Goal: Information Seeking & Learning: Learn about a topic

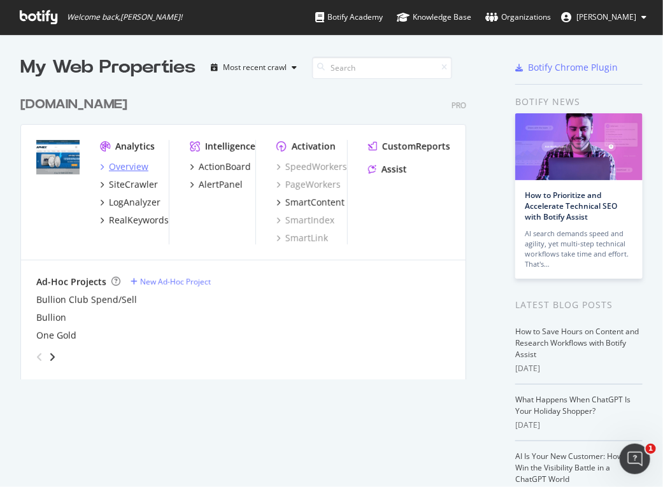
click at [135, 162] on div "Overview" at bounding box center [128, 167] width 39 height 13
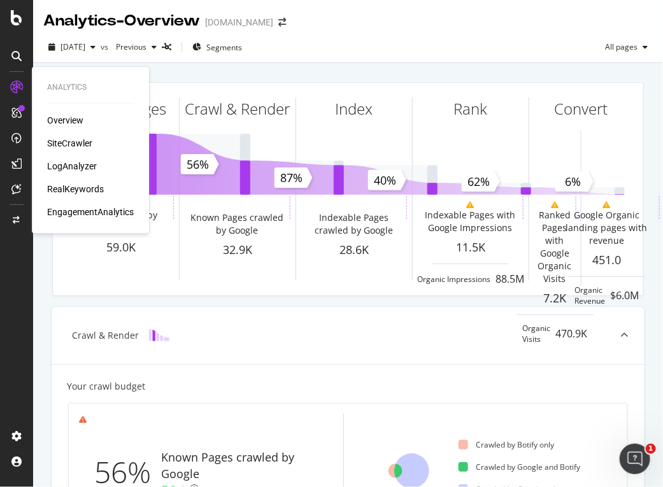
click at [85, 209] on div "EngagementAnalytics" at bounding box center [90, 212] width 87 height 13
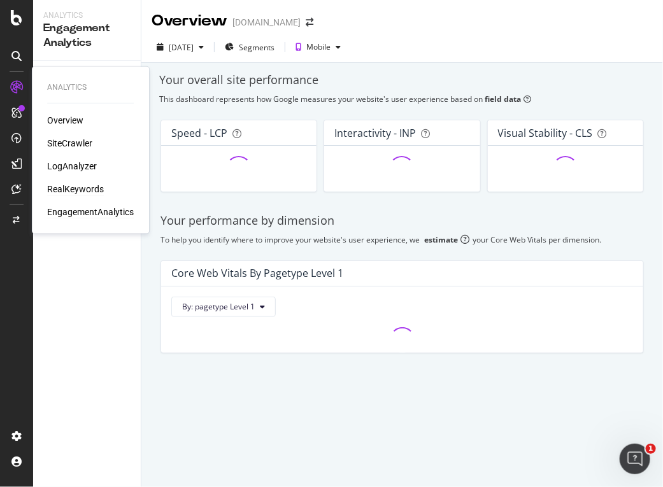
click at [66, 186] on div "RealKeywords" at bounding box center [75, 189] width 57 height 13
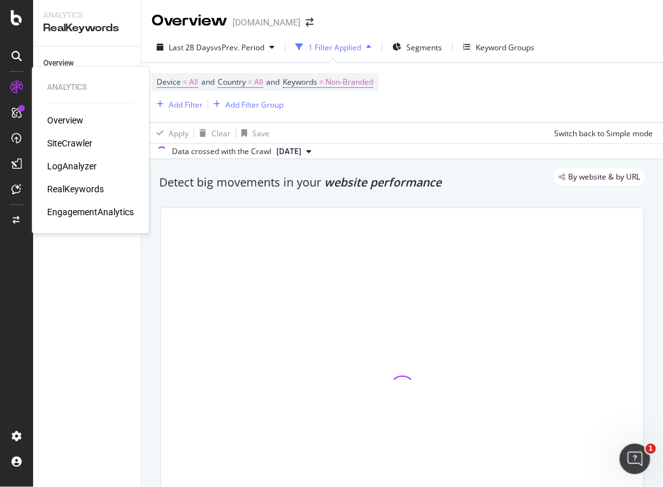
click at [52, 145] on div "SiteCrawler" at bounding box center [69, 143] width 45 height 13
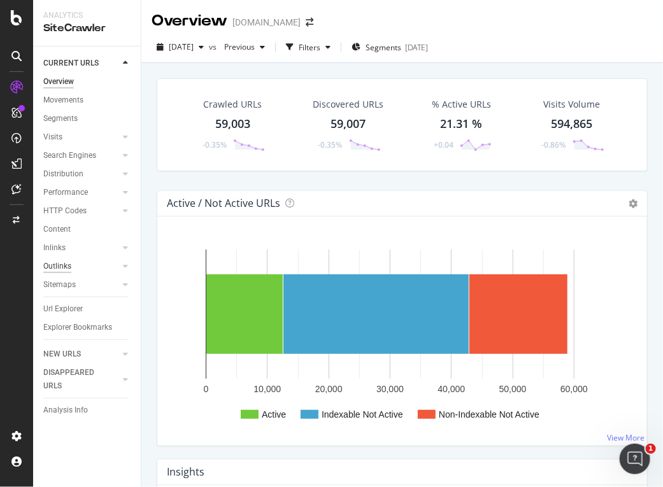
click at [59, 268] on div "Outlinks" at bounding box center [57, 266] width 28 height 13
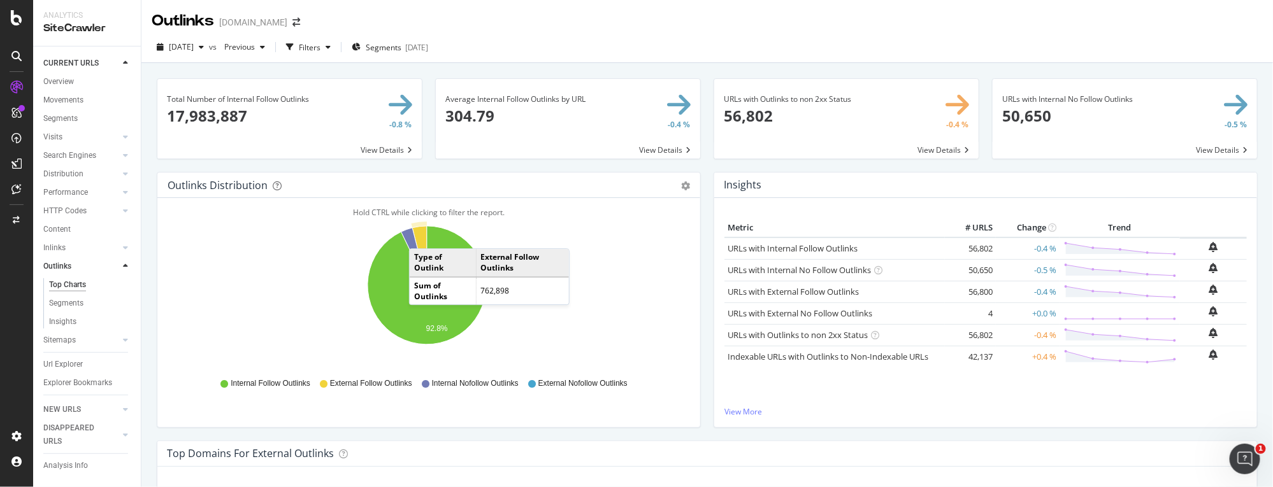
click at [422, 236] on icon "A chart." at bounding box center [419, 255] width 15 height 59
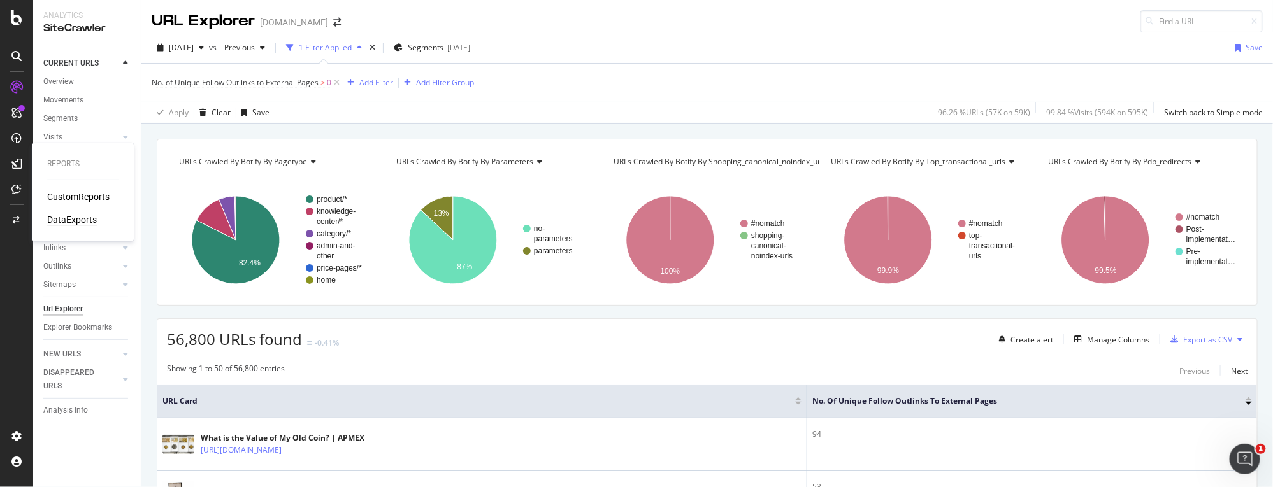
click at [58, 218] on div "DataExports" at bounding box center [72, 219] width 50 height 13
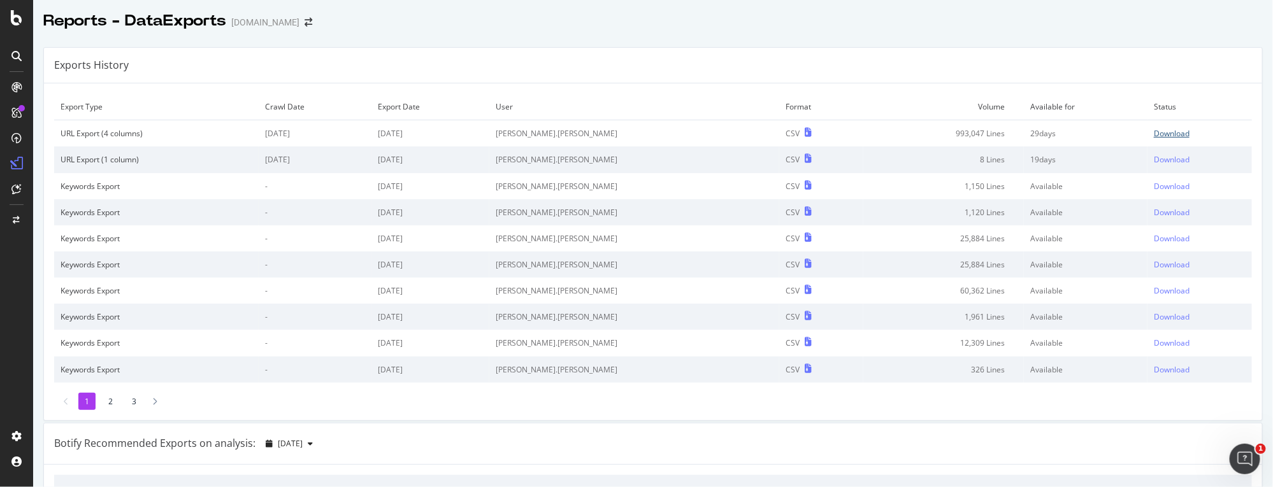
click at [662, 132] on div "Download" at bounding box center [1172, 133] width 36 height 11
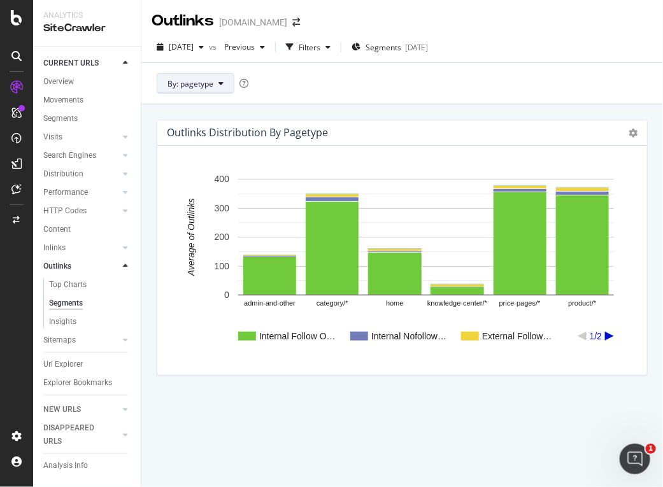
click at [201, 78] on span "By: pagetype" at bounding box center [191, 83] width 46 height 11
click at [282, 408] on div "Outlinks Distribution by pagetype Chart (by Value) Chart (by Percentage) Table …" at bounding box center [402, 271] width 491 height 323
click at [609, 336] on icon "A chart." at bounding box center [609, 336] width 9 height 9
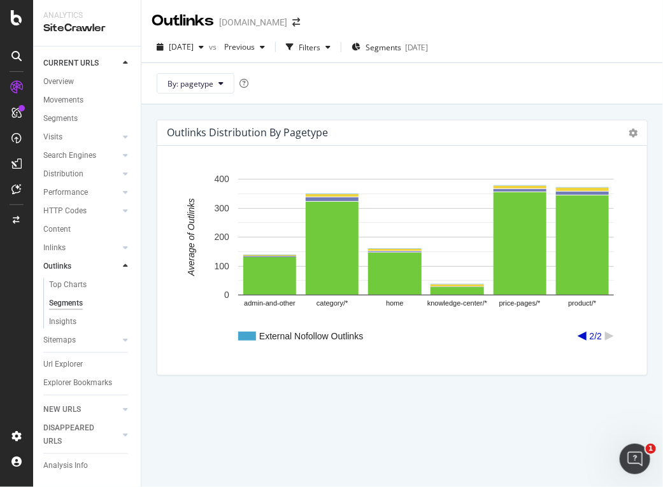
click at [580, 334] on icon "A chart." at bounding box center [582, 336] width 9 height 9
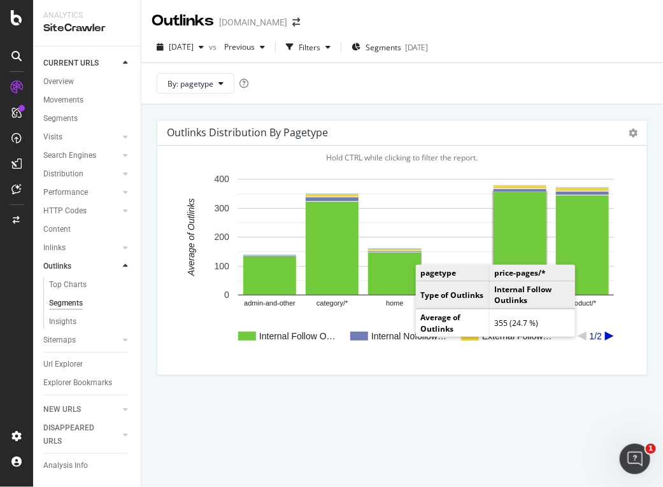
click at [508, 245] on rect "A chart." at bounding box center [520, 243] width 53 height 103
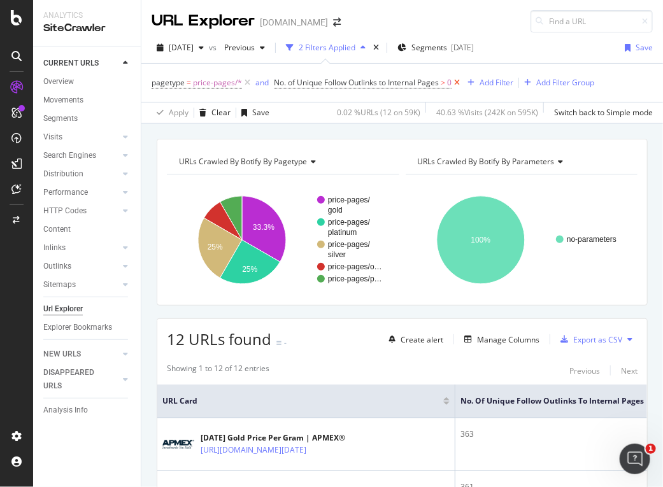
click at [460, 81] on icon at bounding box center [457, 82] width 11 height 13
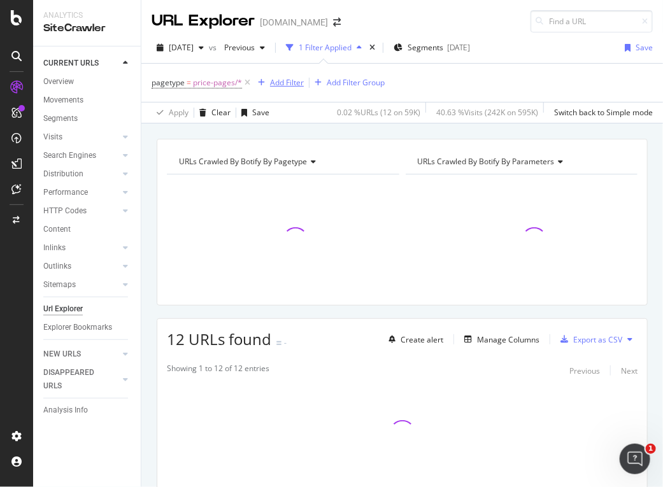
click at [280, 84] on div "Add Filter" at bounding box center [287, 82] width 34 height 11
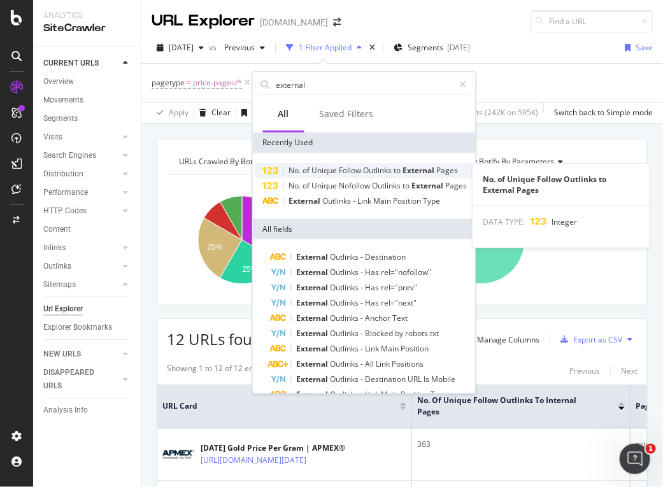
type input "external"
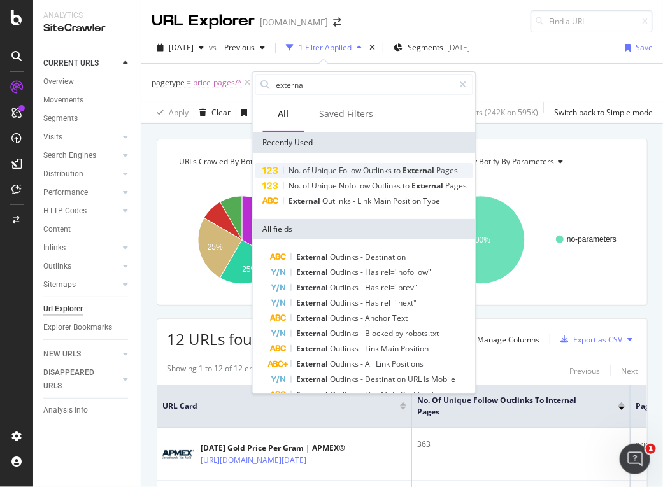
click at [362, 171] on span "Follow" at bounding box center [352, 170] width 24 height 11
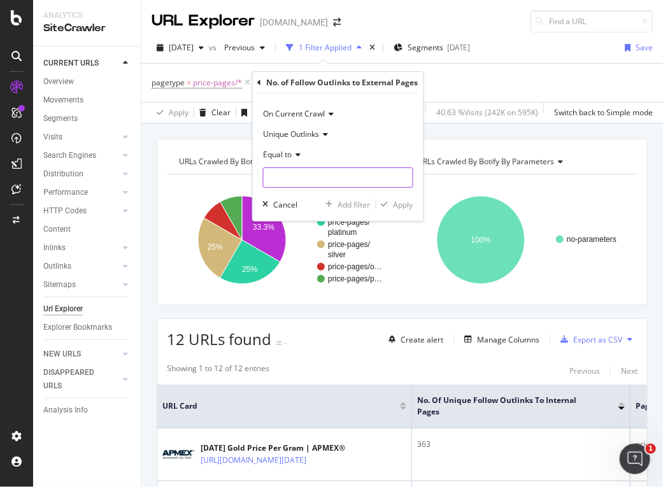
click at [362, 171] on input "number" at bounding box center [338, 178] width 150 height 20
click at [284, 153] on span "Equal to" at bounding box center [278, 154] width 29 height 11
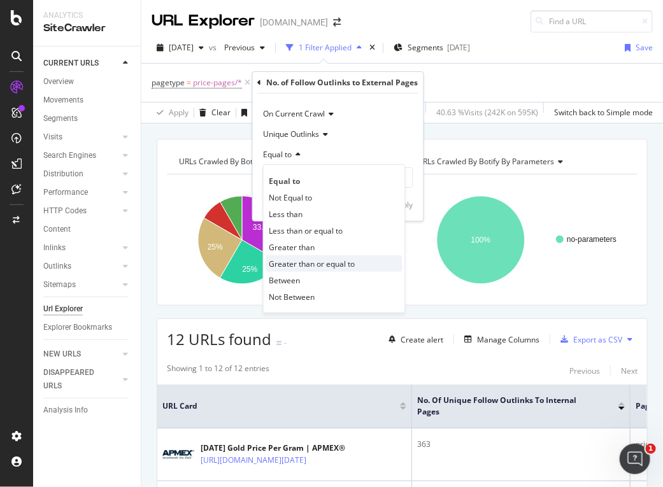
click at [307, 262] on span "Greater than or equal to" at bounding box center [312, 264] width 86 height 11
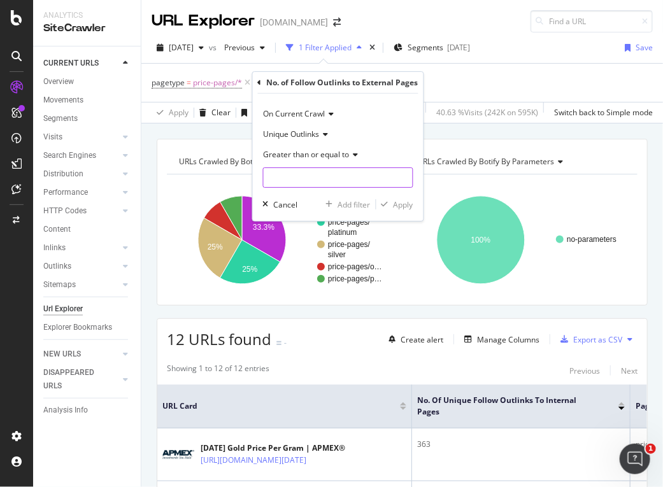
click at [300, 184] on input "number" at bounding box center [338, 178] width 150 height 20
type input "1"
click at [396, 203] on div "Apply" at bounding box center [404, 204] width 20 height 11
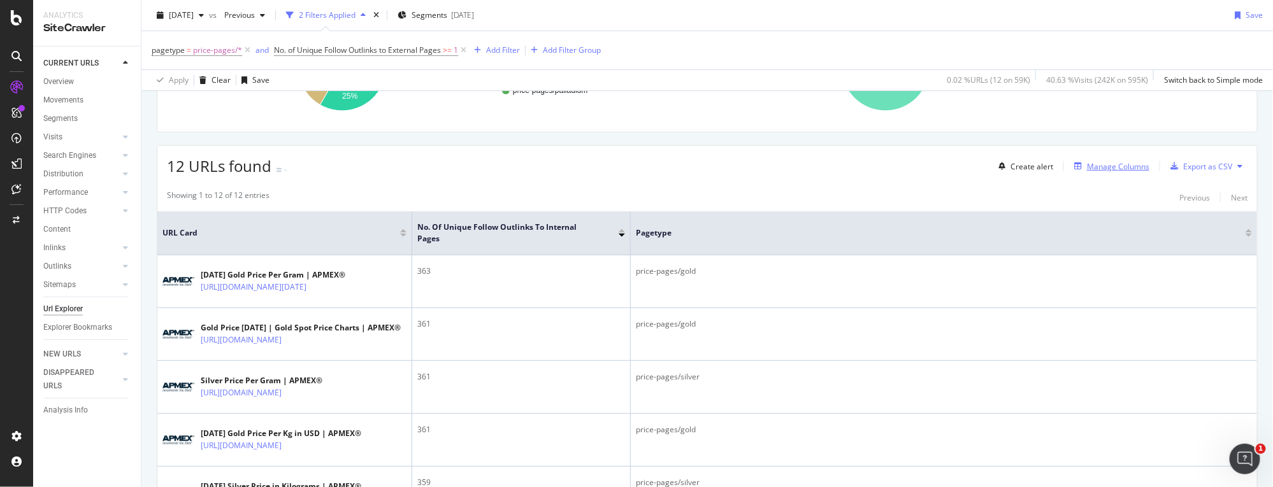
click at [662, 162] on div "Manage Columns" at bounding box center [1118, 166] width 62 height 11
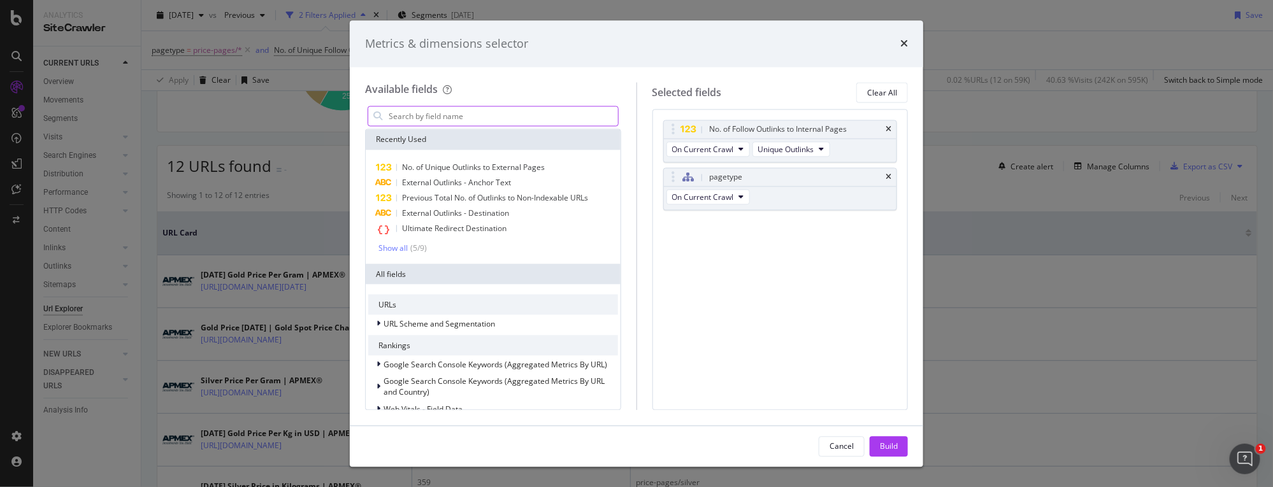
click at [487, 107] on input "modal" at bounding box center [502, 116] width 231 height 19
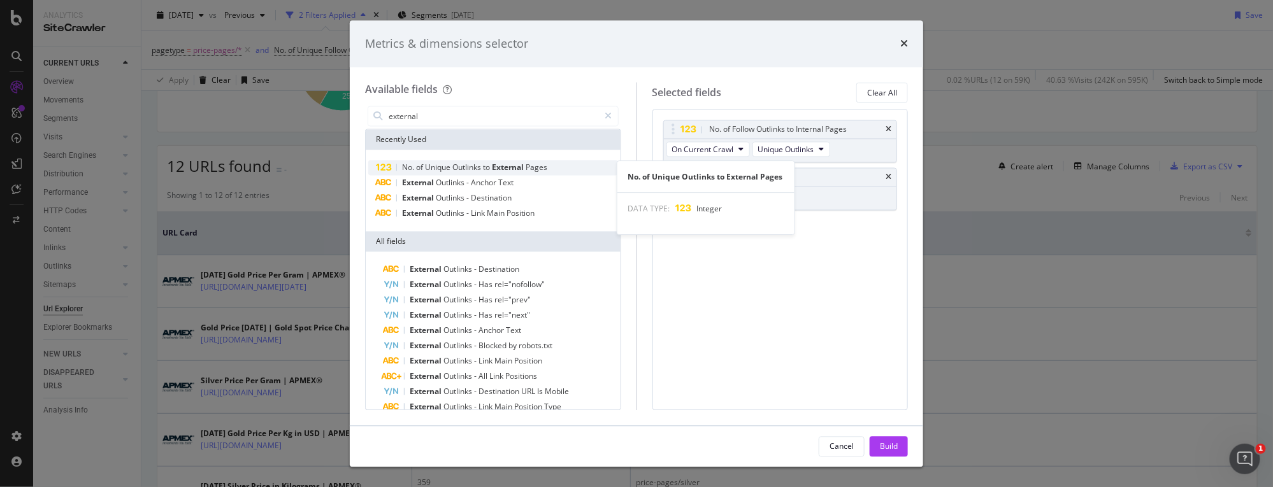
type input "external"
click at [466, 166] on span "Outlinks" at bounding box center [467, 167] width 31 height 11
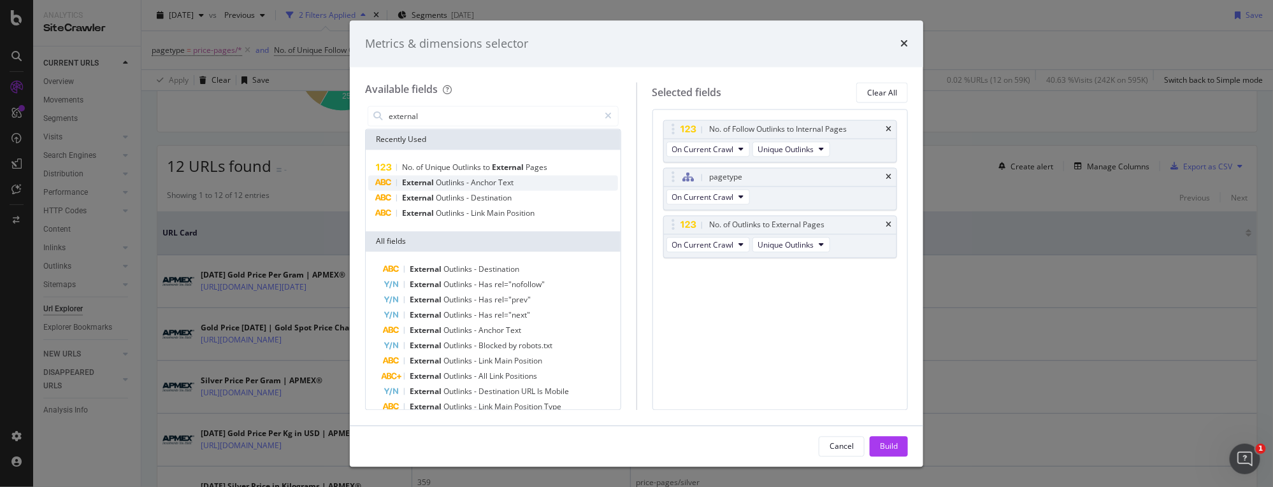
click at [462, 183] on span "Outlinks" at bounding box center [451, 183] width 31 height 11
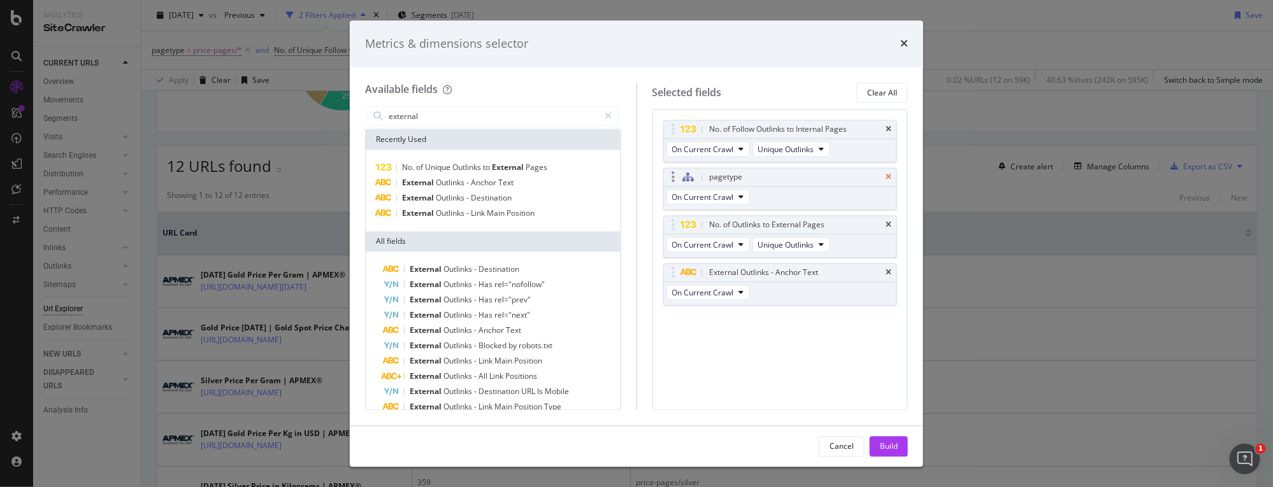
click at [662, 175] on icon "times" at bounding box center [888, 178] width 6 height 8
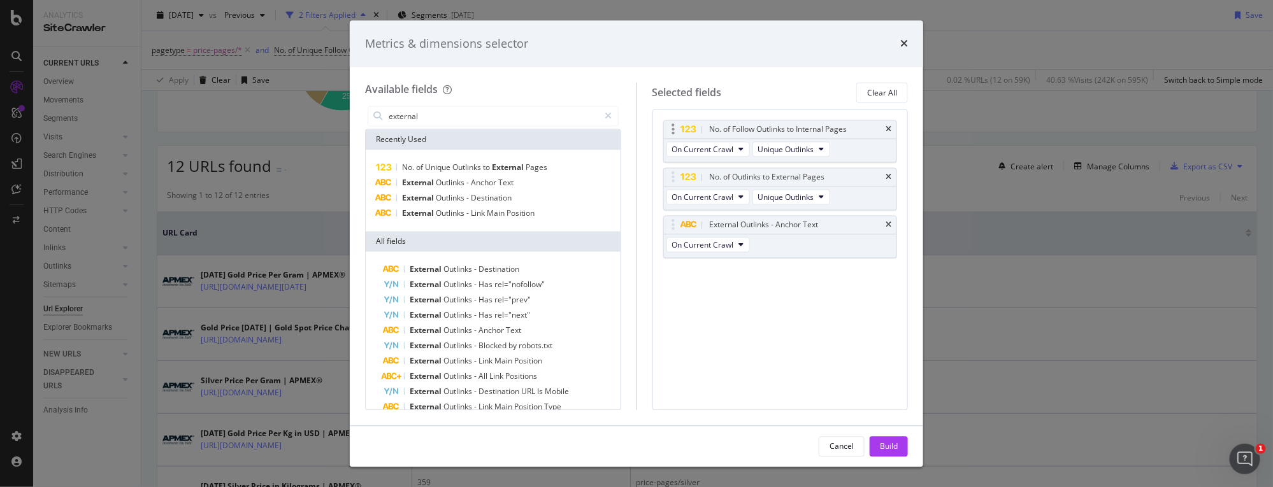
click at [662, 128] on div "No. of Follow Outlinks to Internal Pages" at bounding box center [780, 130] width 233 height 18
click at [662, 129] on icon "times" at bounding box center [888, 130] width 6 height 8
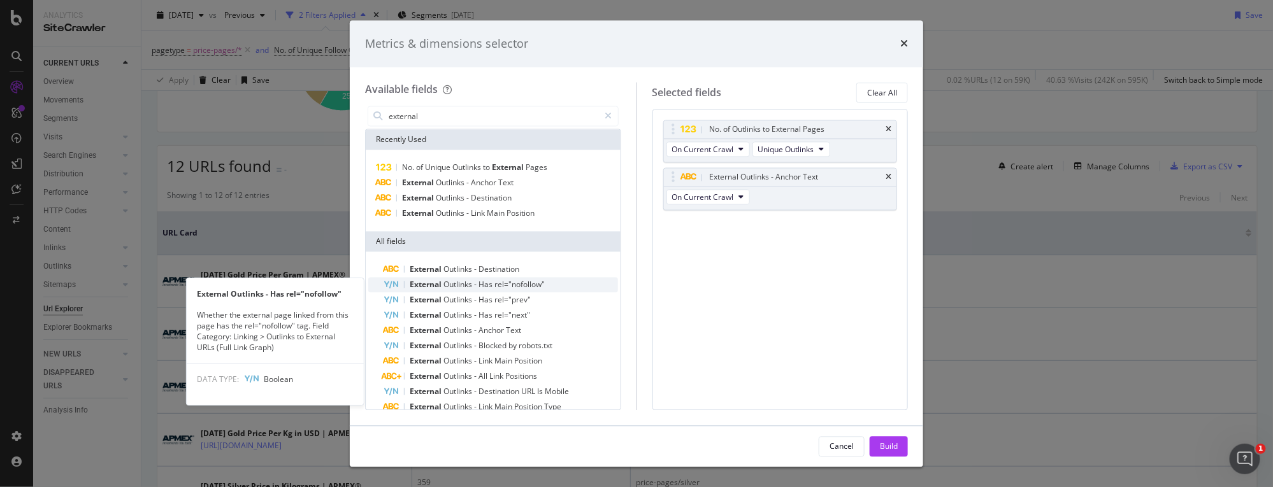
click at [513, 289] on span "rel="nofollow"" at bounding box center [519, 285] width 50 height 11
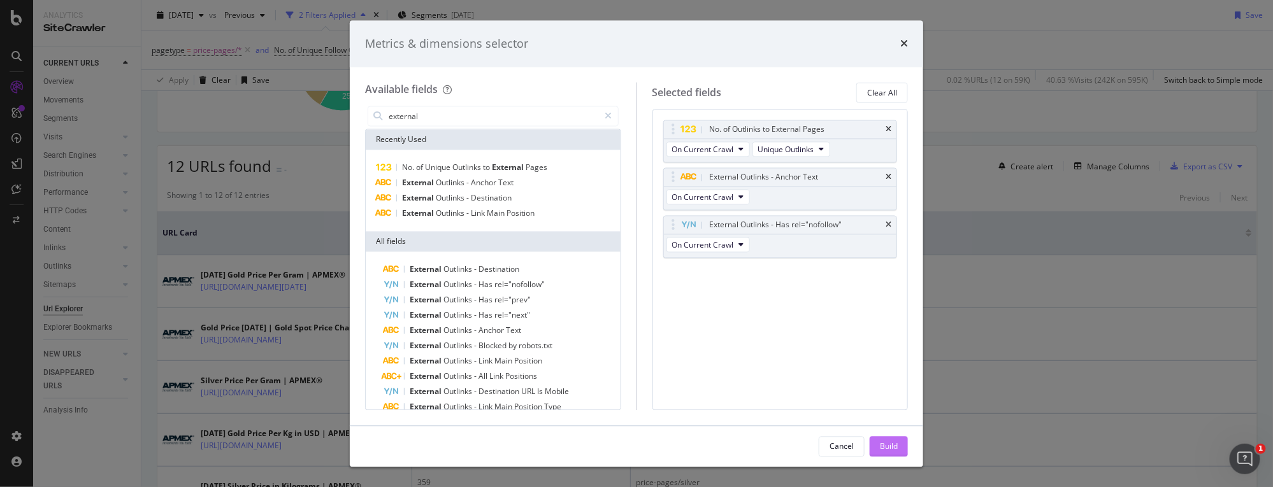
click at [662, 441] on div "Build" at bounding box center [889, 446] width 18 height 11
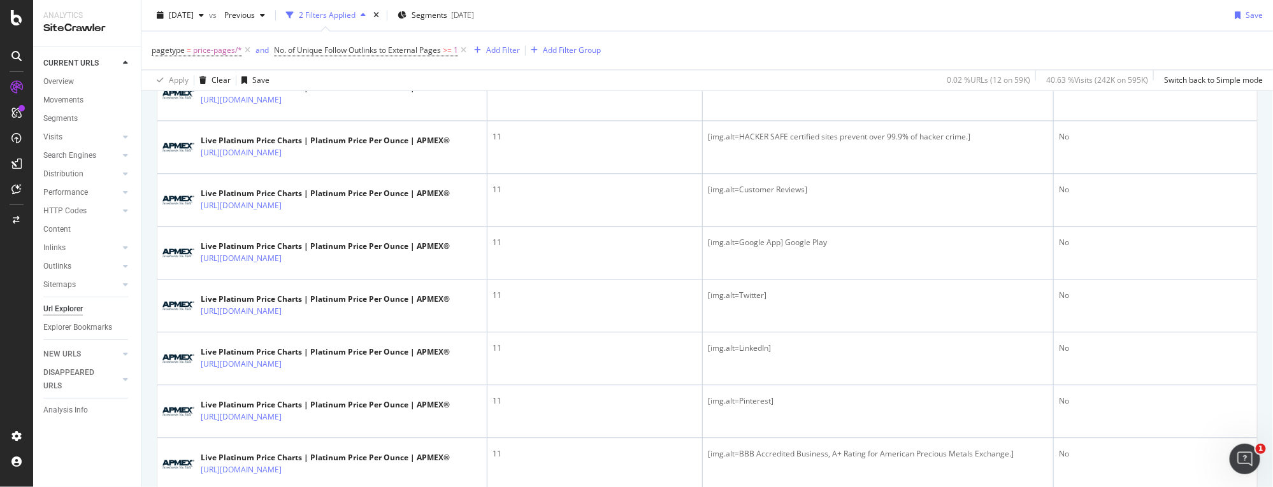
scroll to position [1803, 0]
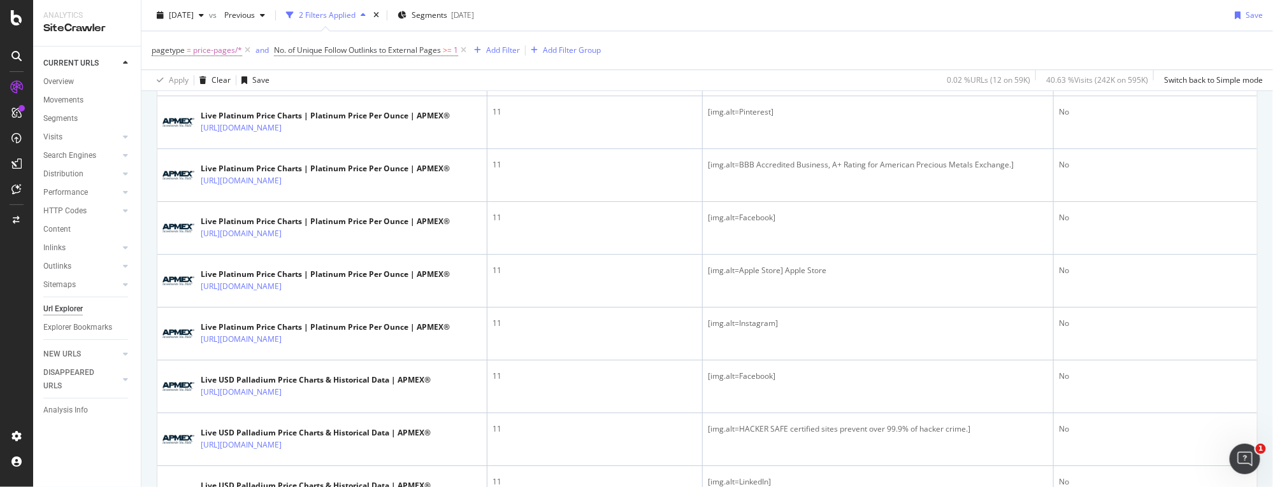
click at [662, 42] on div "pagetype = price-pages/* and No. of Unique Follow Outlinks to External Pages >=…" at bounding box center [707, 50] width 1111 height 38
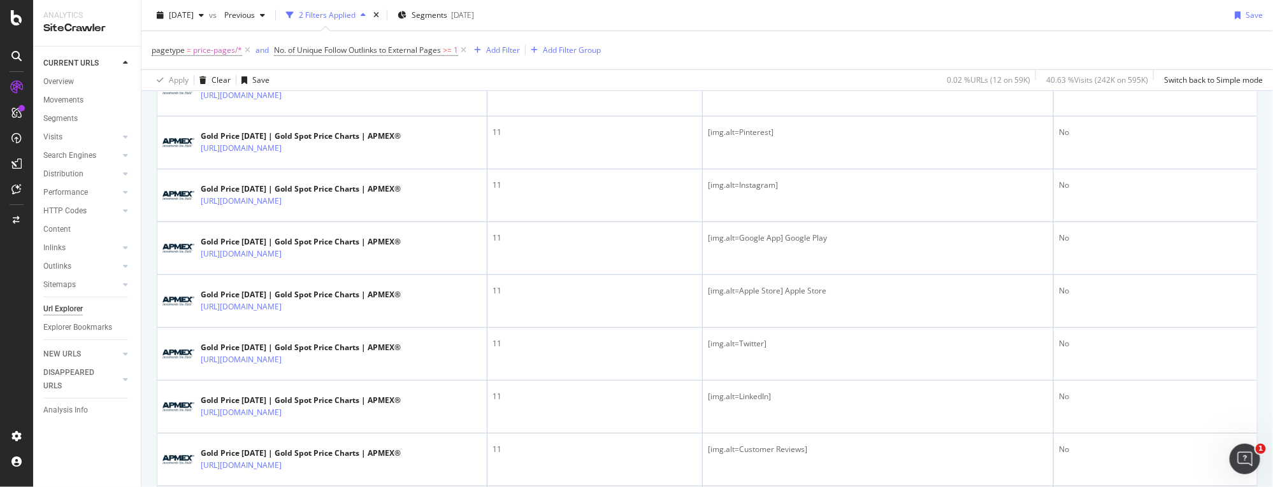
scroll to position [8, 0]
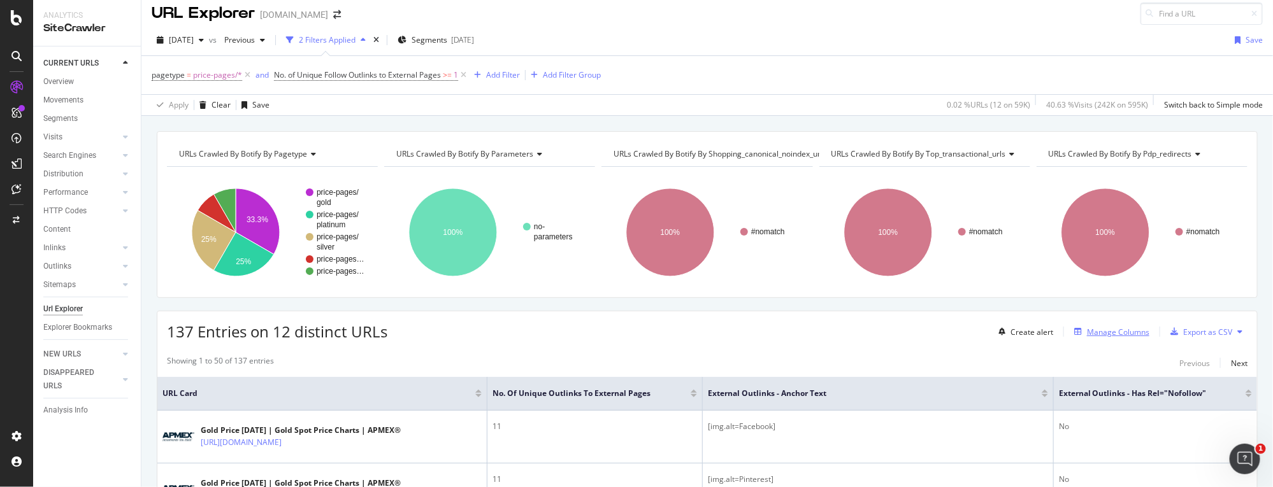
click at [662, 328] on div "Manage Columns" at bounding box center [1118, 332] width 62 height 11
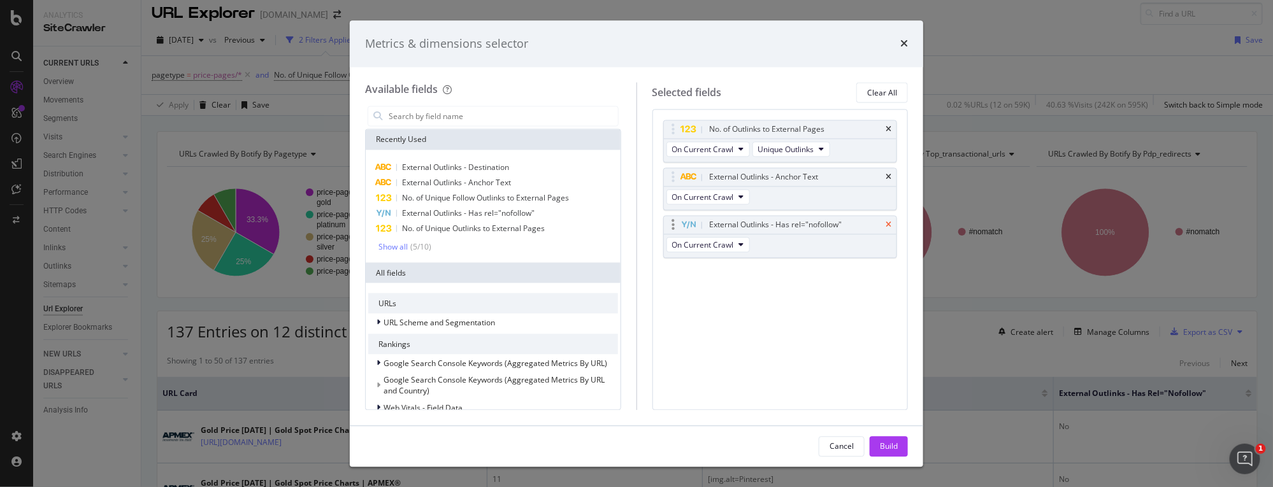
click at [662, 222] on icon "times" at bounding box center [888, 226] width 6 height 8
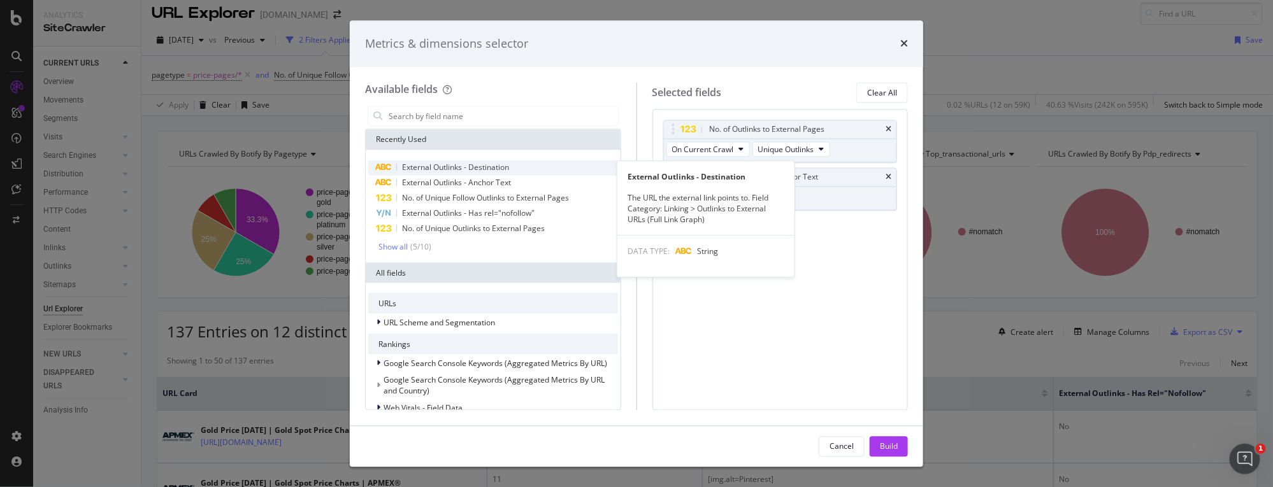
click at [454, 163] on span "External Outlinks - Destination" at bounding box center [455, 167] width 107 height 11
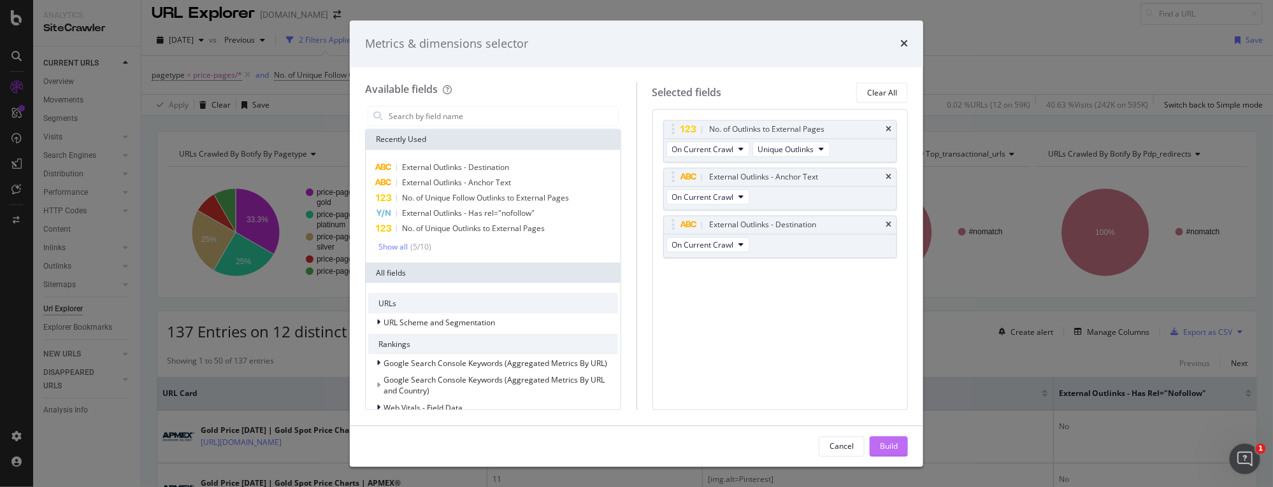
click at [662, 450] on div "Build" at bounding box center [889, 446] width 18 height 11
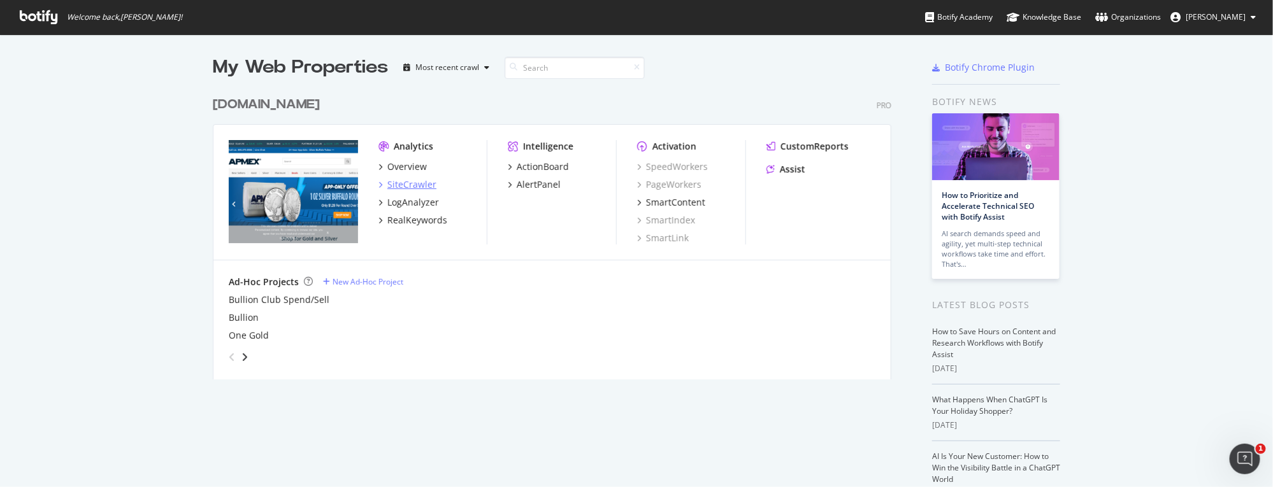
click at [404, 186] on div "SiteCrawler" at bounding box center [411, 184] width 49 height 13
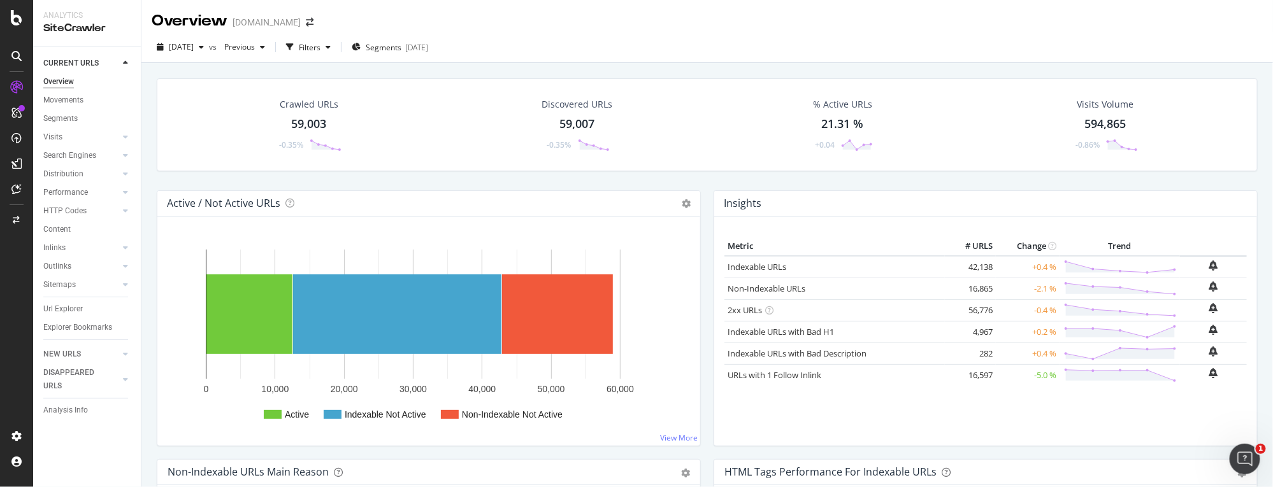
click at [789, 178] on div "Crawled URLs 59,003 -0.35% Discovered URLs 59,007 -0.35% % Active URLs 21.31 % …" at bounding box center [706, 134] width 1113 height 112
click at [692, 178] on div "Crawled URLs 59,003 -0.35% Discovered URLs 59,007 -0.35% % Active URLs 21.31 % …" at bounding box center [706, 134] width 1113 height 112
drag, startPoint x: 65, startPoint y: 285, endPoint x: 61, endPoint y: 264, distance: 20.7
click at [65, 285] on div "Sitemaps" at bounding box center [59, 284] width 32 height 13
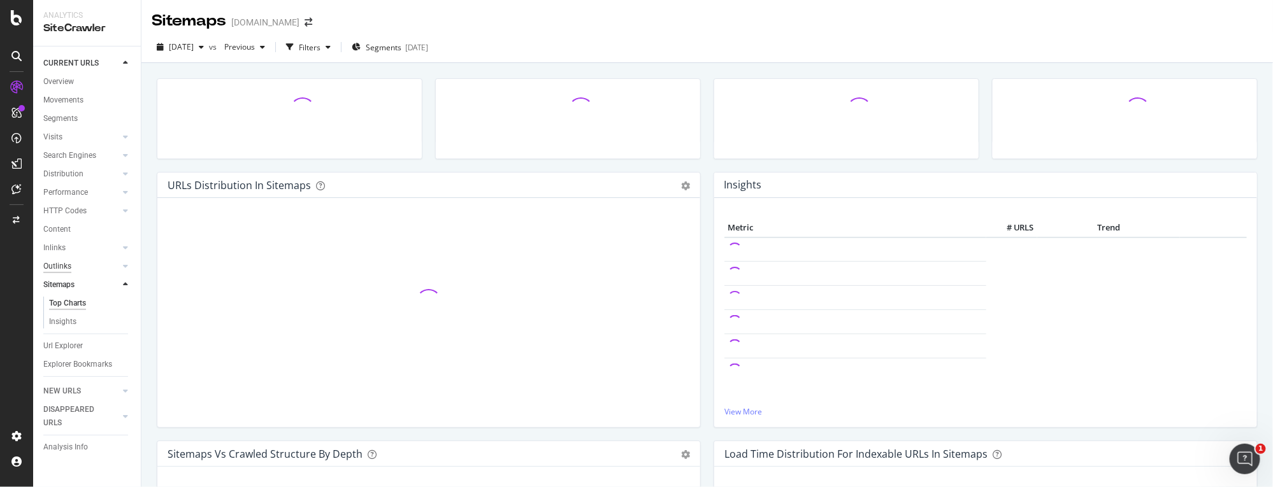
click at [59, 268] on div "Outlinks" at bounding box center [57, 266] width 28 height 13
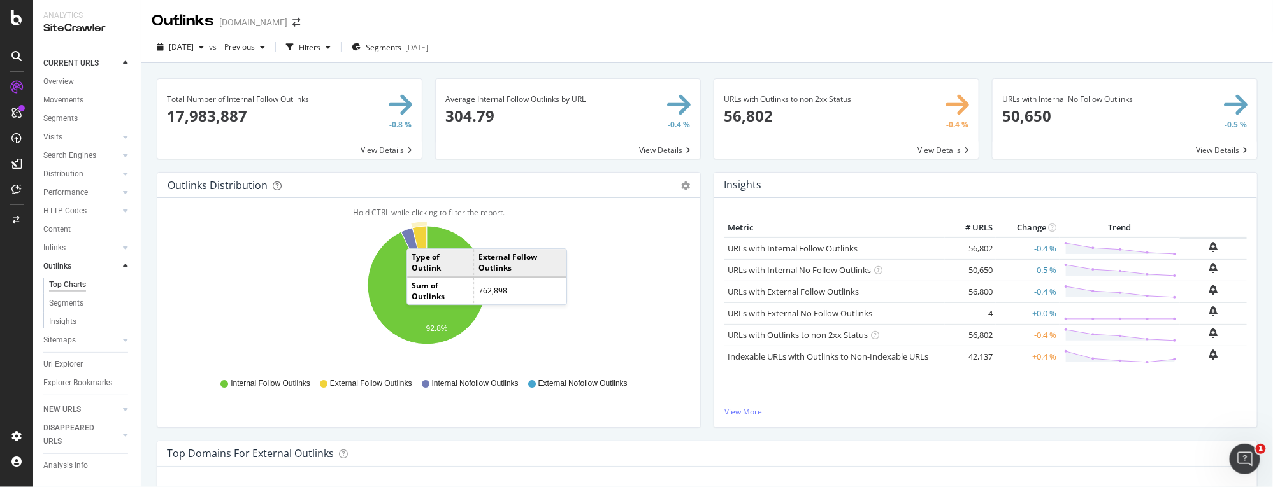
click at [419, 236] on icon "A chart." at bounding box center [419, 255] width 15 height 59
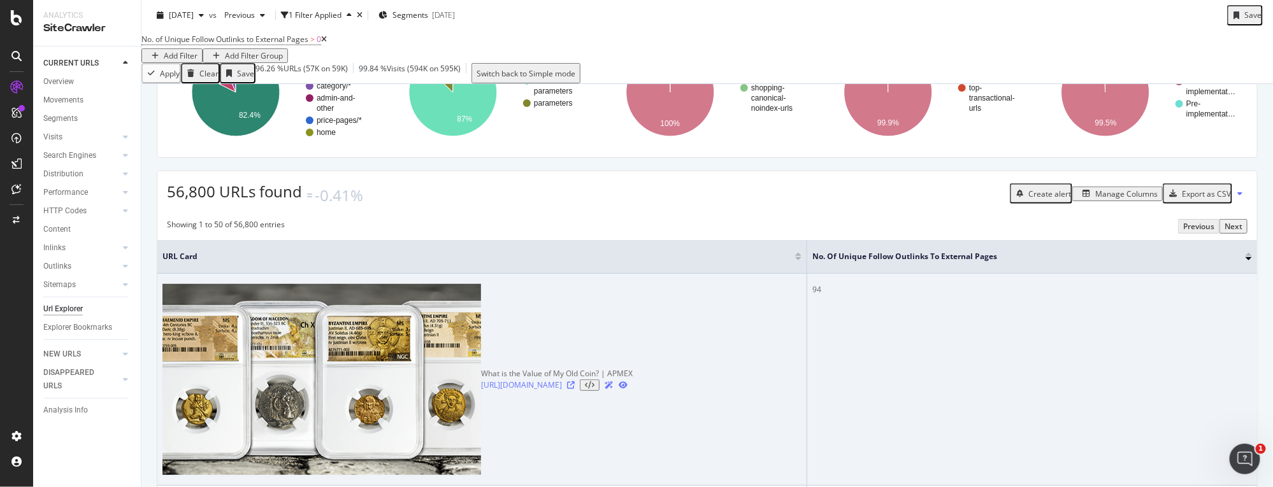
scroll to position [173, 0]
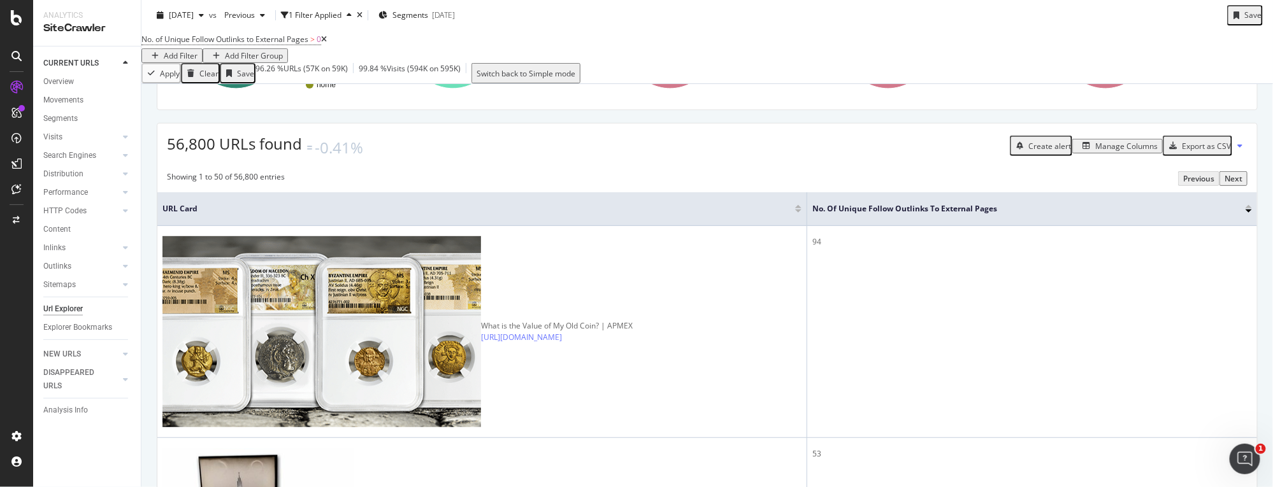
click at [1105, 152] on div "Manage Columns" at bounding box center [1126, 146] width 62 height 11
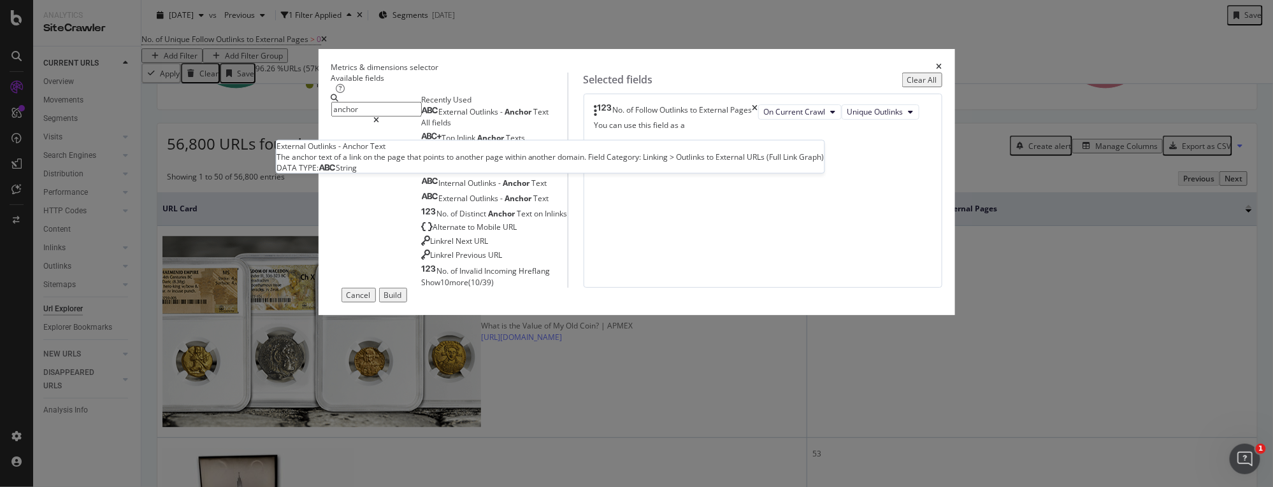
click at [501, 117] on span "-" at bounding box center [503, 111] width 4 height 11
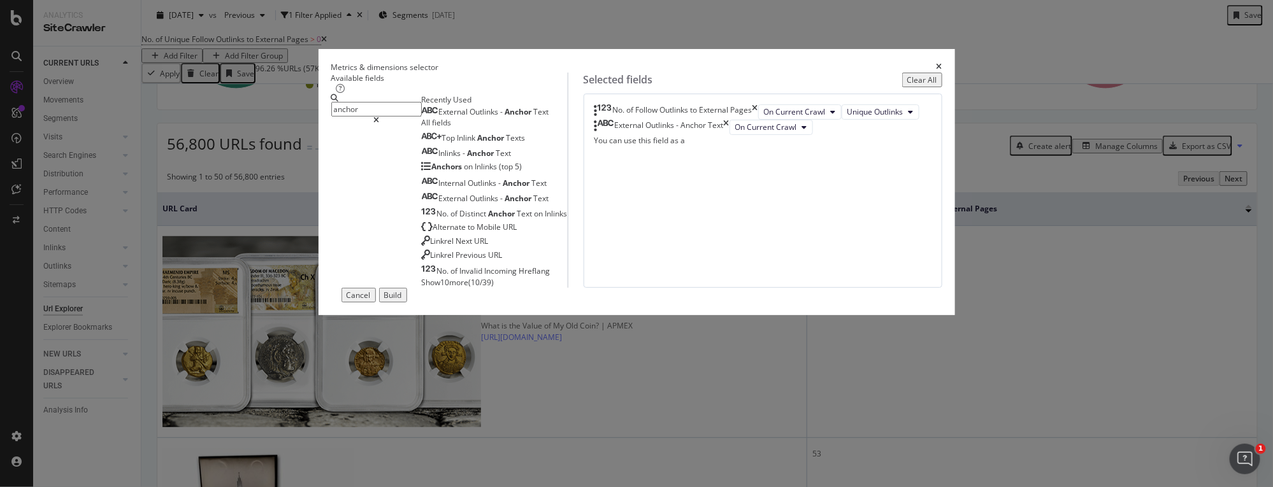
click at [422, 116] on input "anchor" at bounding box center [376, 109] width 90 height 15
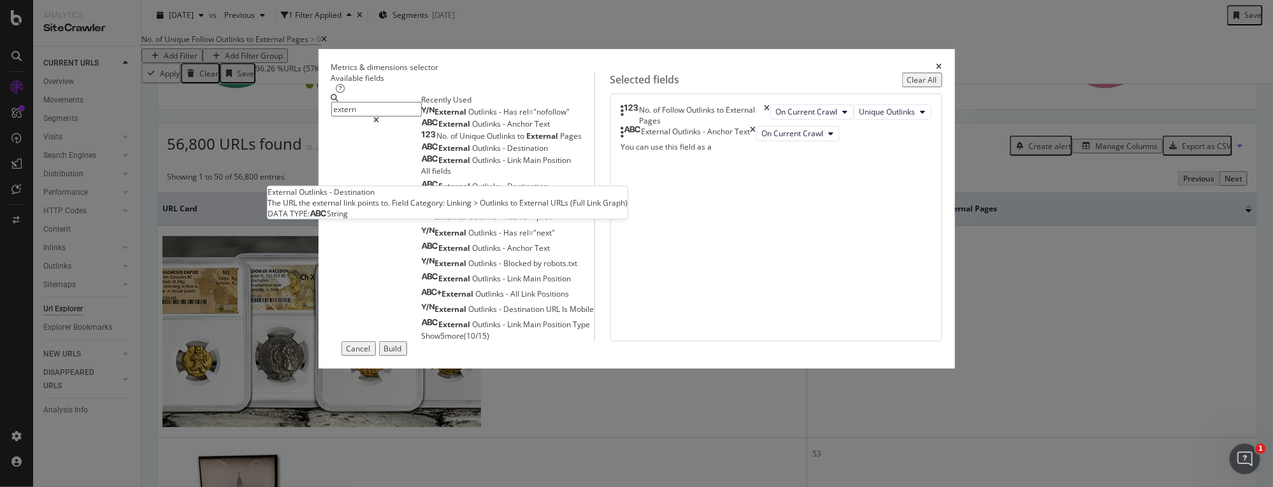
type input "extern"
click at [508, 154] on span "Destination" at bounding box center [528, 148] width 41 height 11
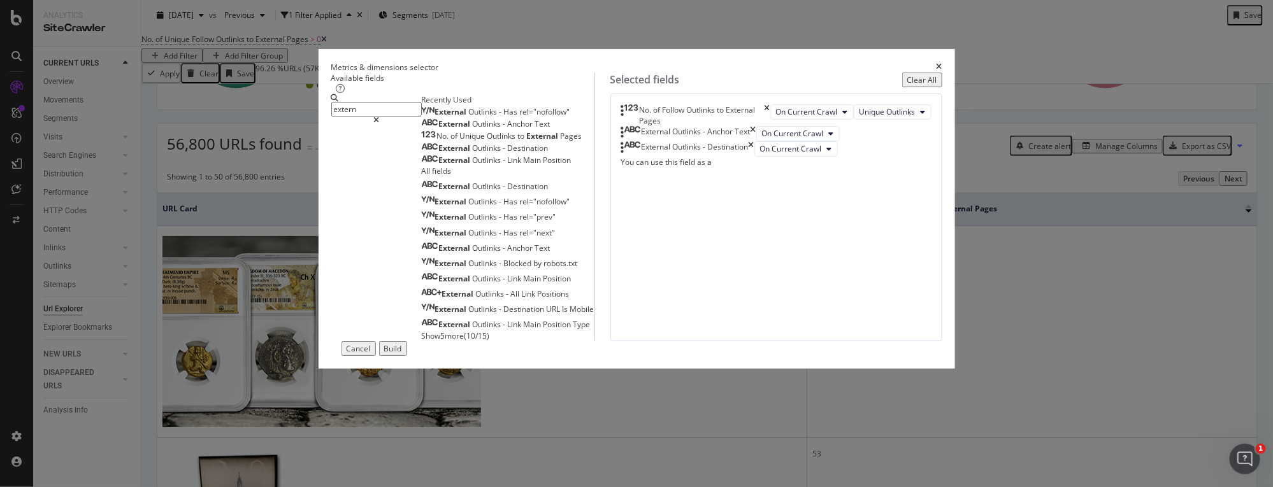
click at [402, 354] on div "Build" at bounding box center [393, 348] width 18 height 11
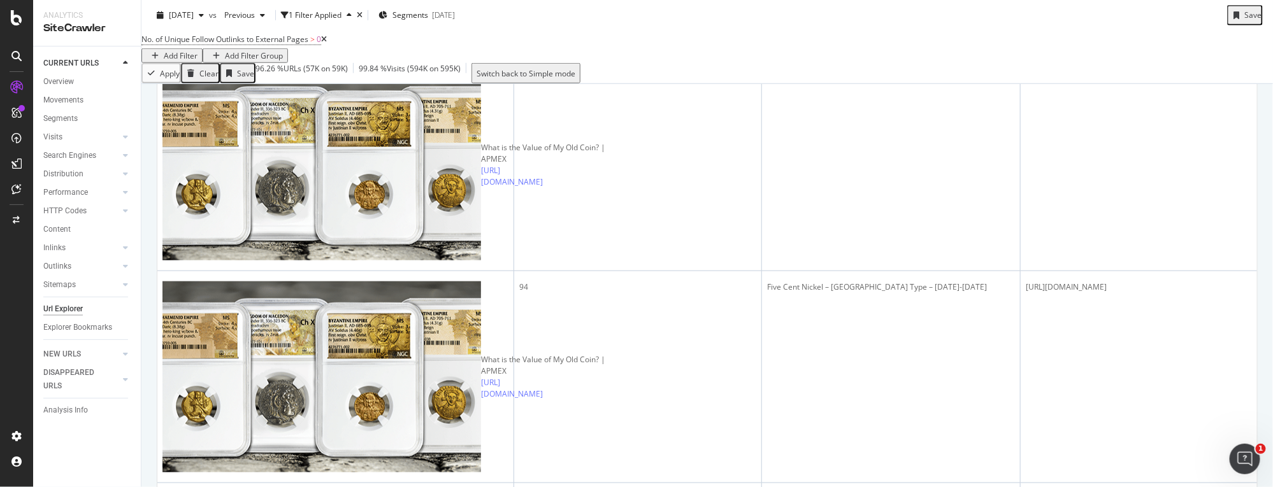
scroll to position [645, 0]
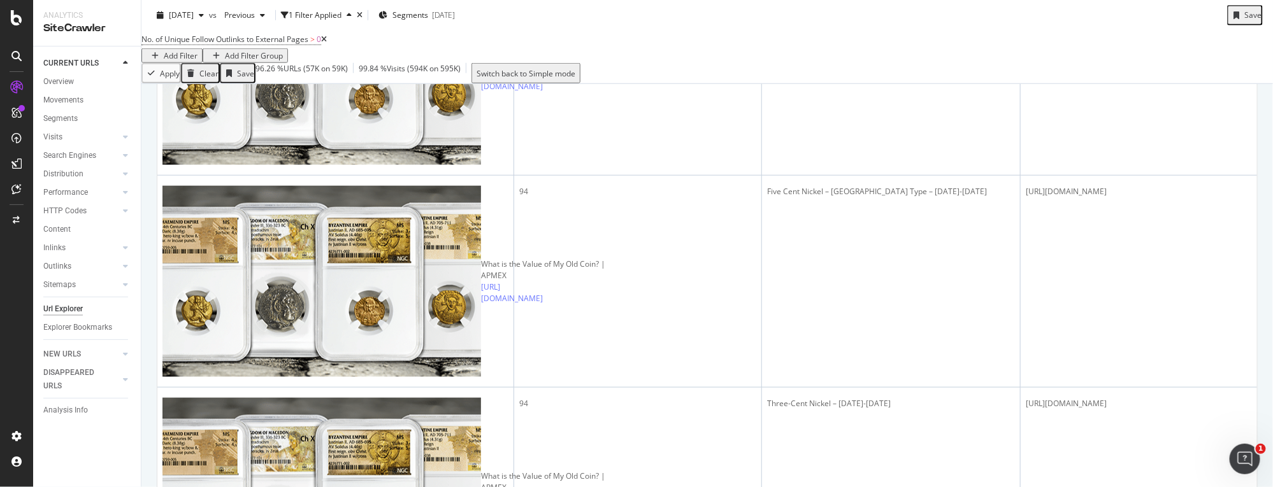
drag, startPoint x: 1133, startPoint y: 422, endPoint x: 927, endPoint y: 422, distance: 205.7
copy div "[URL][DOMAIN_NAME][US_STATE]"
click at [754, 29] on div "2025 Sep. 1st vs Previous 1 Filter Applied Segments 2025-07-22 Save" at bounding box center [706, 17] width 1131 height 25
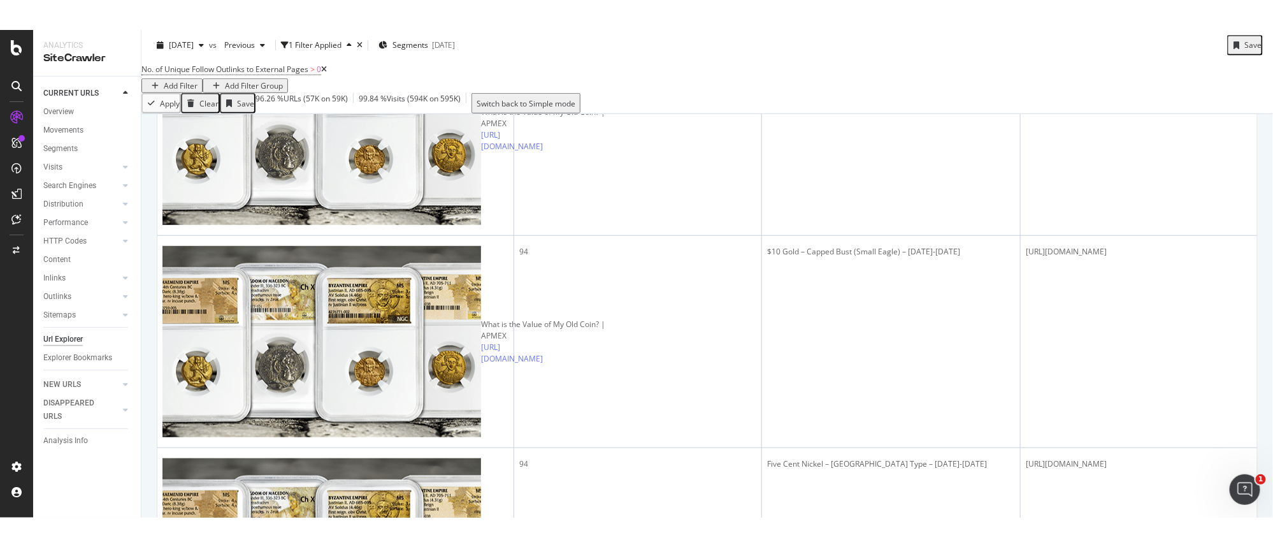
scroll to position [0, 0]
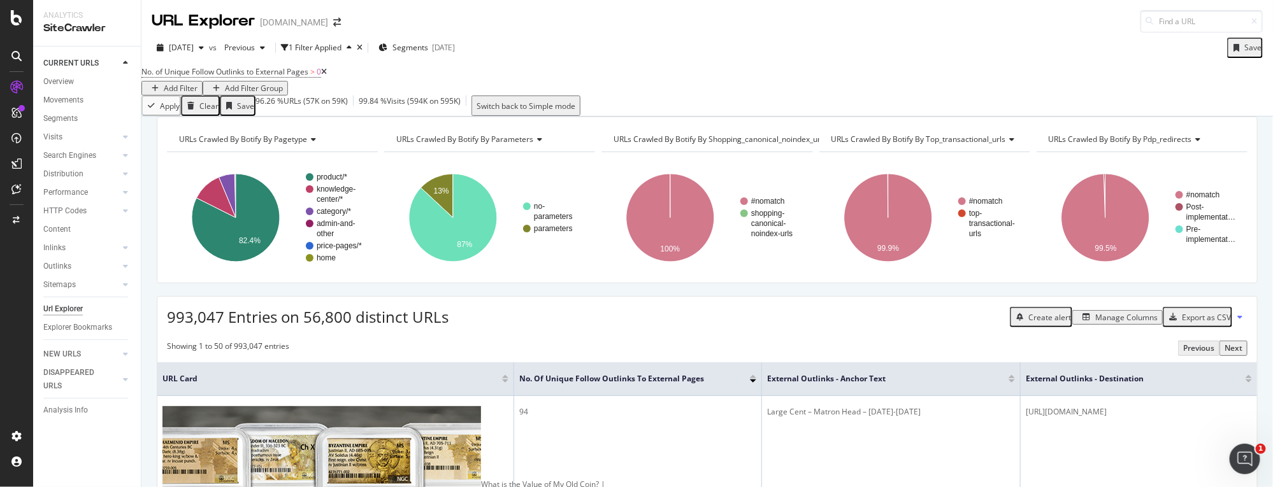
click at [1199, 323] on div "Export as CSV" at bounding box center [1206, 317] width 49 height 11
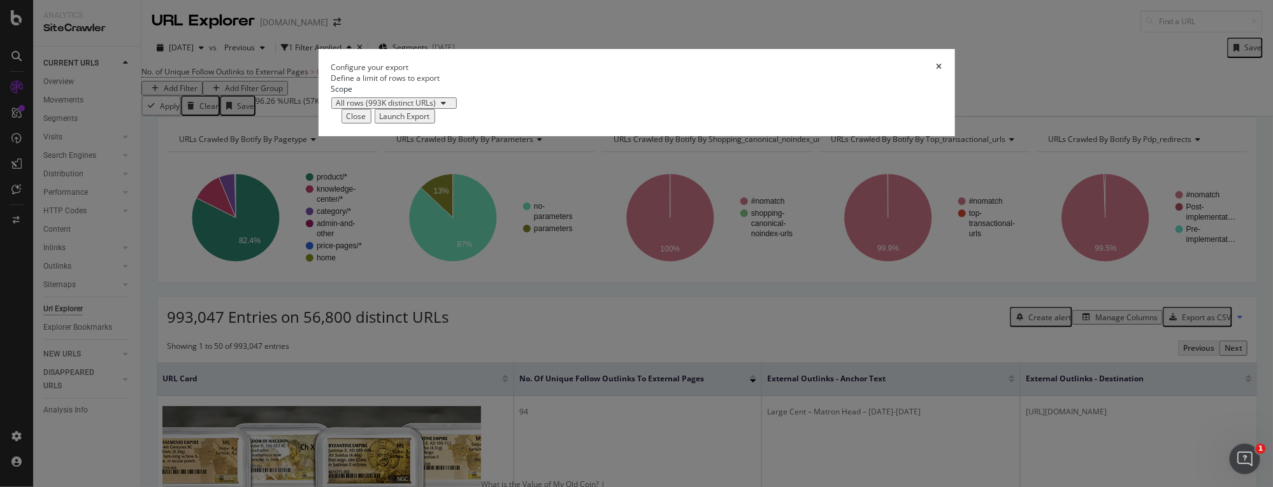
click at [430, 122] on div "Launch Export" at bounding box center [405, 116] width 50 height 11
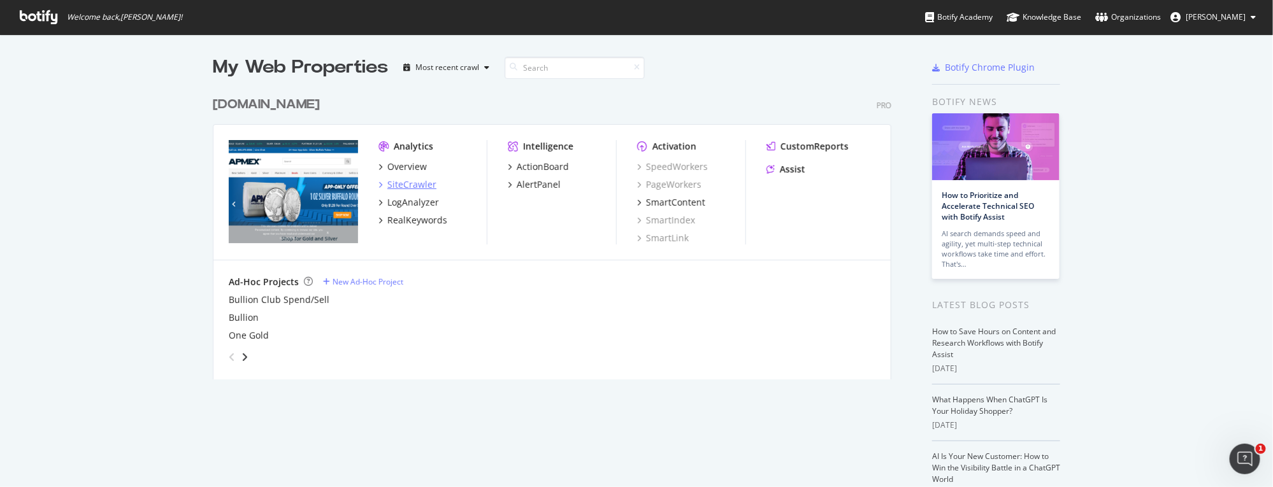
click at [397, 183] on div "SiteCrawler" at bounding box center [411, 184] width 49 height 13
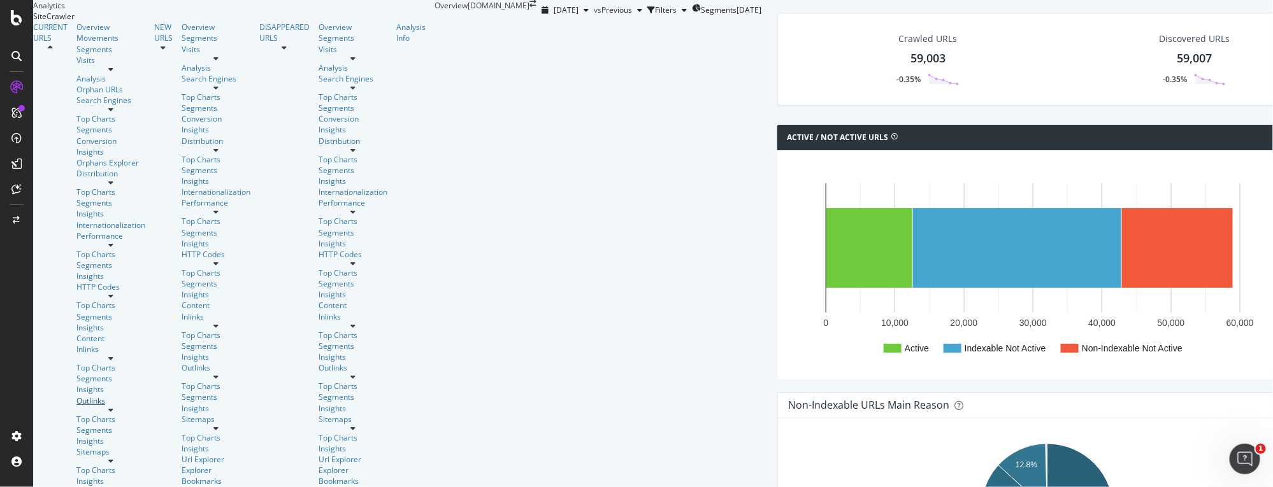
click at [76, 396] on div "Outlinks" at bounding box center [110, 401] width 69 height 11
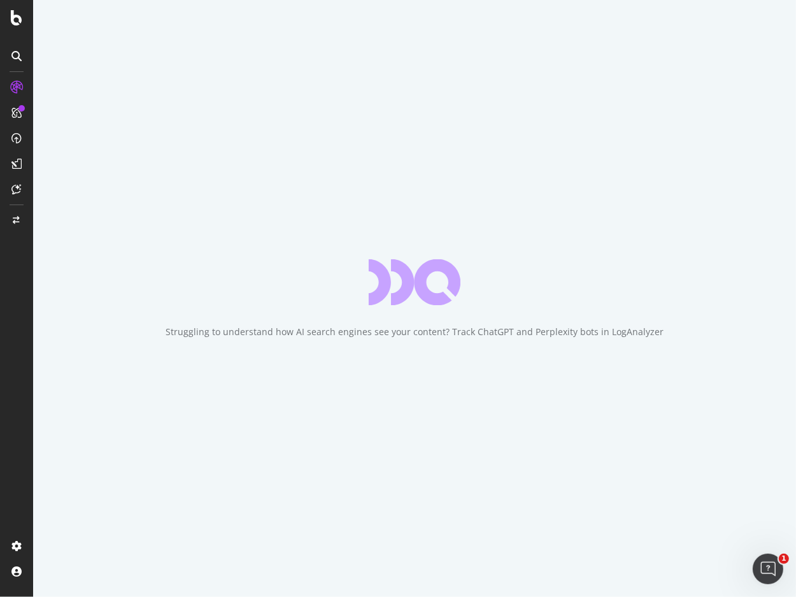
click at [90, 257] on div "Struggling to understand how AI search engines see your content? Track ChatGPT …" at bounding box center [414, 298] width 763 height 597
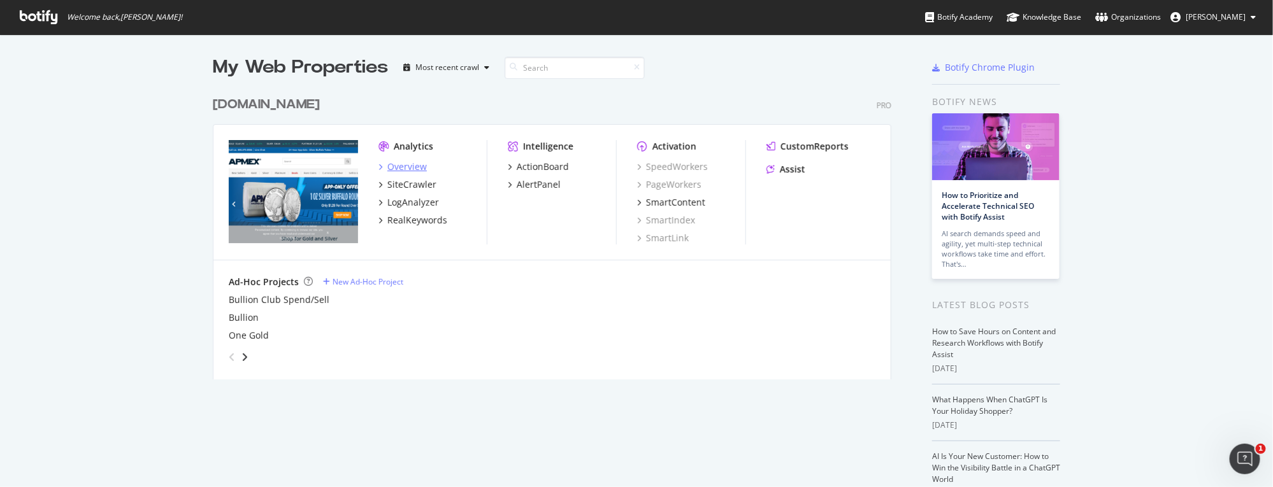
click at [406, 167] on div "Overview" at bounding box center [406, 167] width 39 height 13
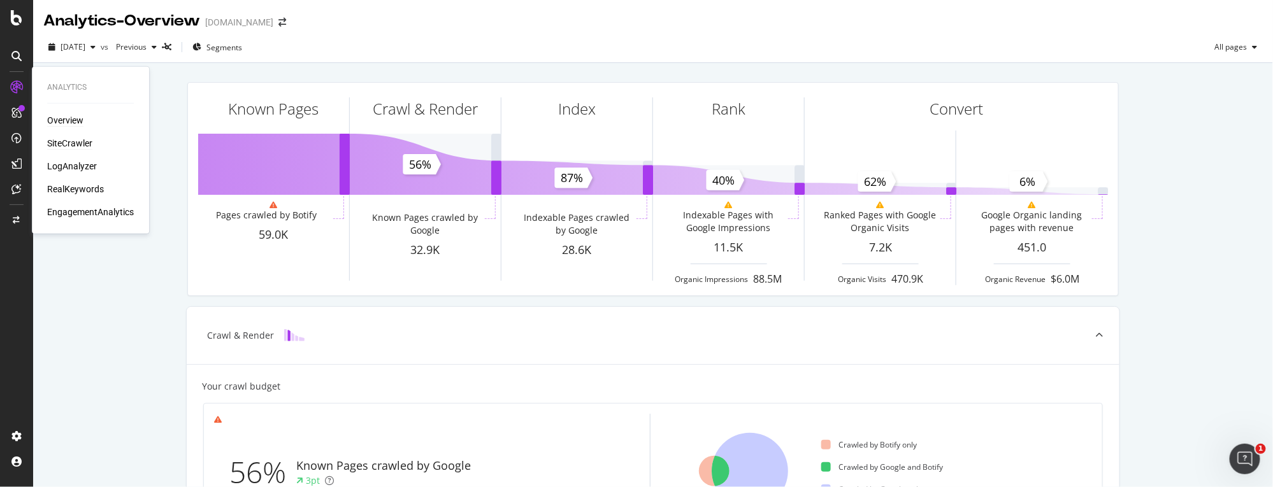
click at [71, 144] on div "SiteCrawler" at bounding box center [69, 143] width 45 height 13
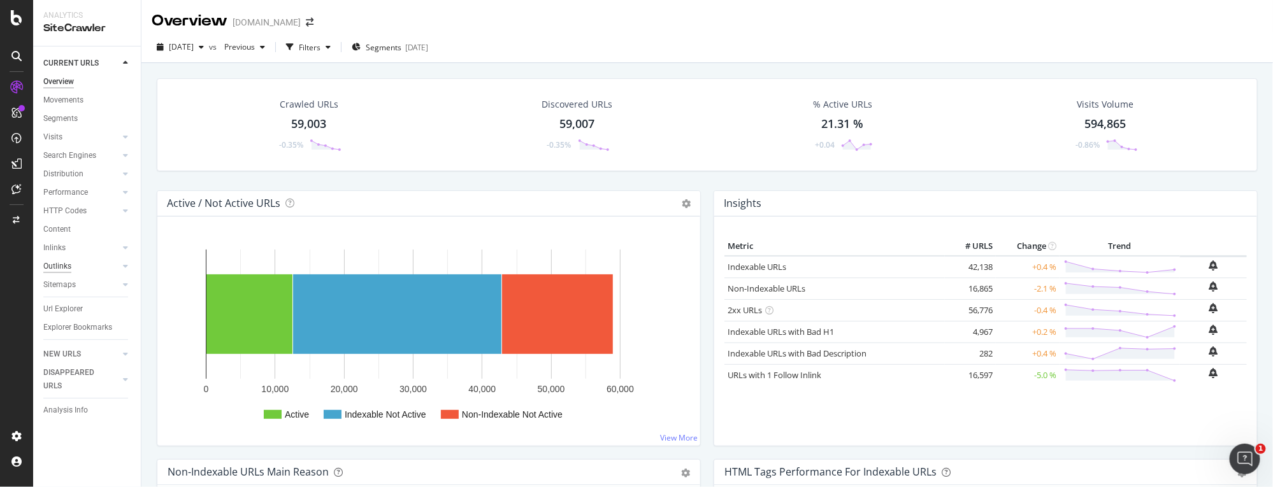
click at [69, 270] on div "Outlinks" at bounding box center [57, 266] width 28 height 13
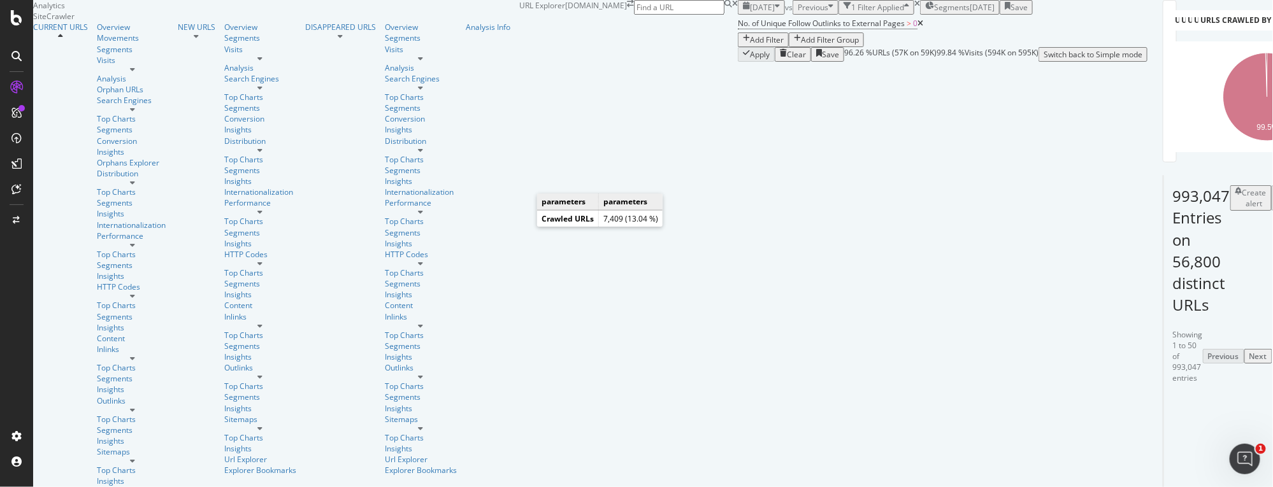
click at [750, 45] on div "Add Filter" at bounding box center [767, 39] width 34 height 11
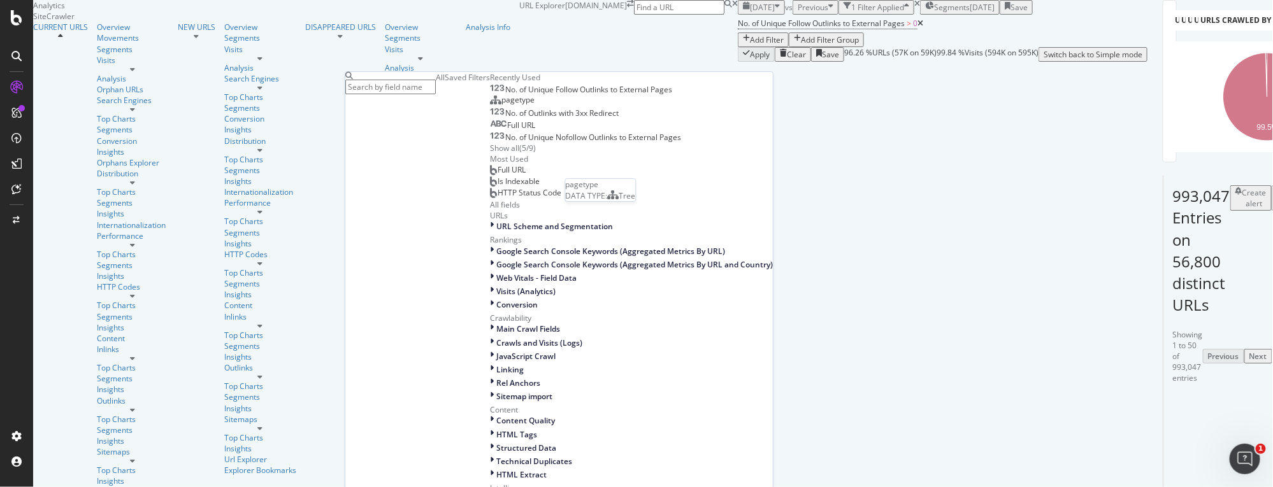
click at [501, 105] on span "pagetype" at bounding box center [517, 99] width 33 height 11
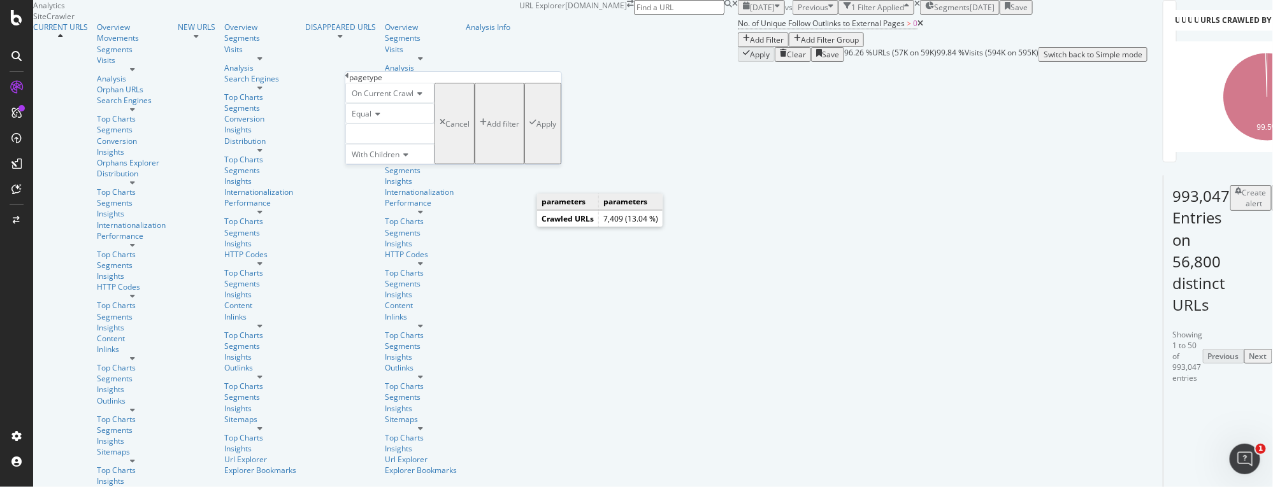
click at [401, 144] on div at bounding box center [389, 134] width 89 height 20
click at [354, 179] on icon at bounding box center [351, 175] width 4 height 8
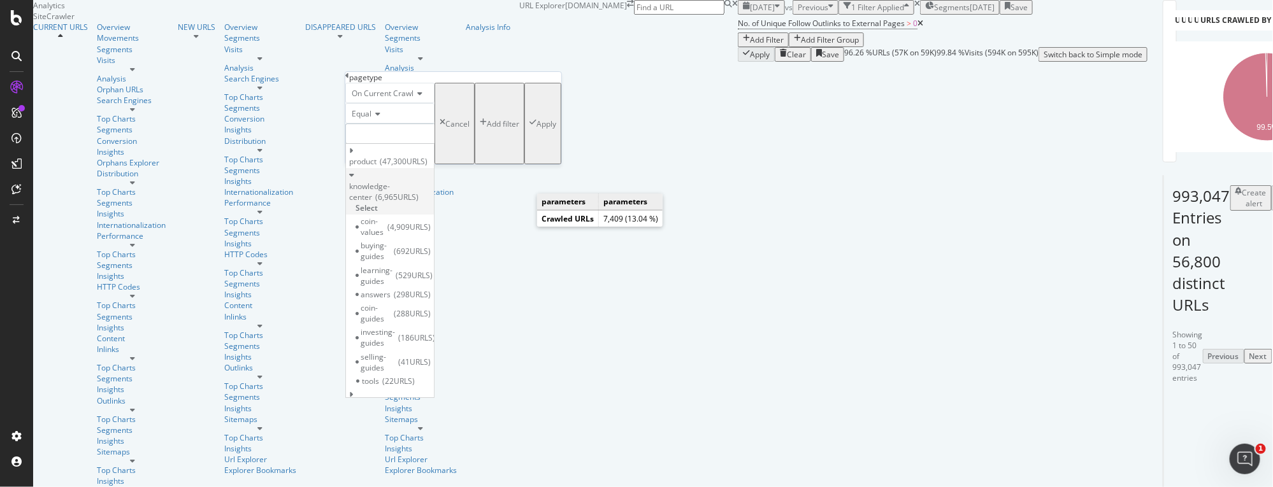
click at [388, 196] on span "knowledge-center" at bounding box center [369, 192] width 41 height 22
click at [390, 196] on span "knowledge-center" at bounding box center [369, 192] width 41 height 22
click at [408, 278] on span "298 URLS" at bounding box center [412, 283] width 37 height 11
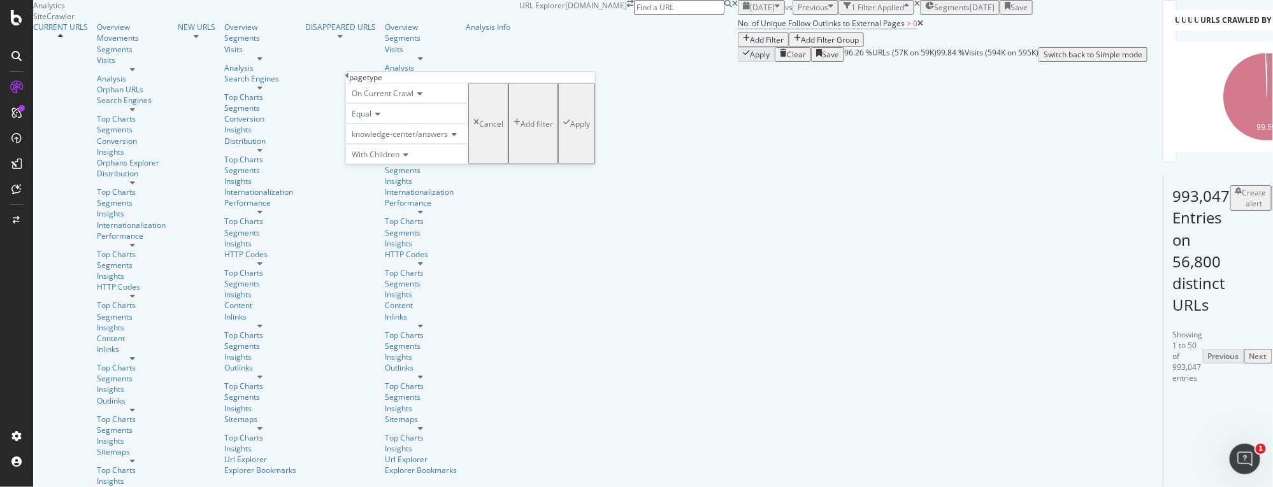
click at [399, 160] on span "With Children" at bounding box center [376, 154] width 48 height 11
click at [570, 129] on div "Apply" at bounding box center [580, 123] width 20 height 11
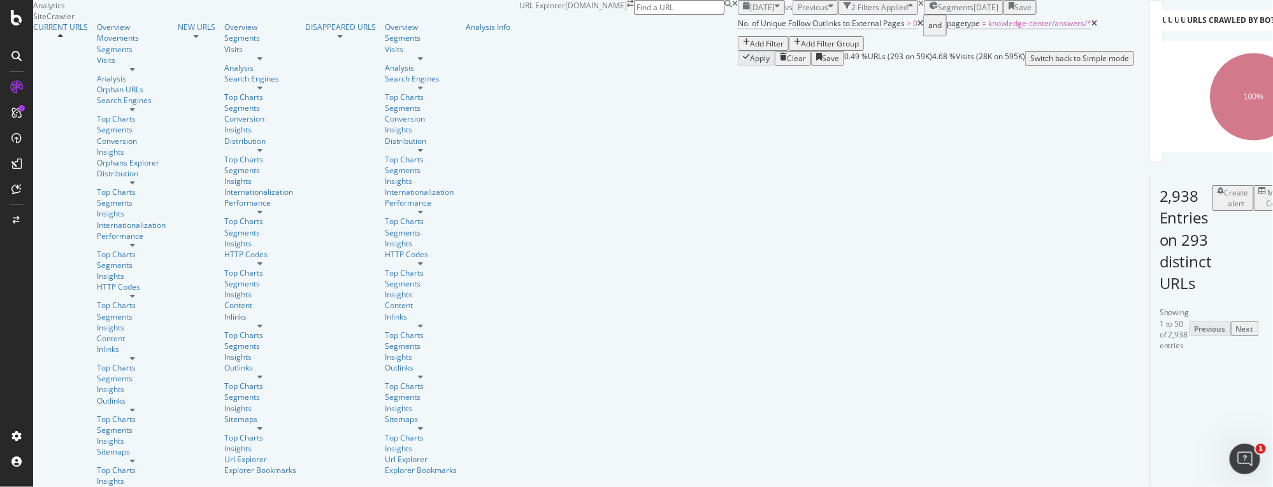
scroll to position [173, 0]
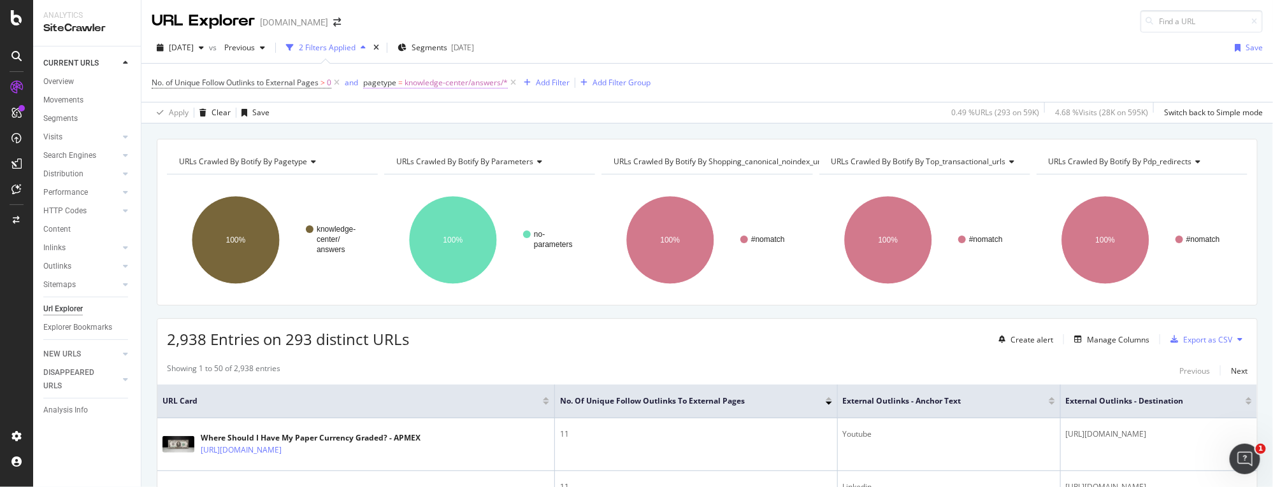
click at [449, 80] on span "knowledge-center/answers/*" at bounding box center [455, 83] width 103 height 18
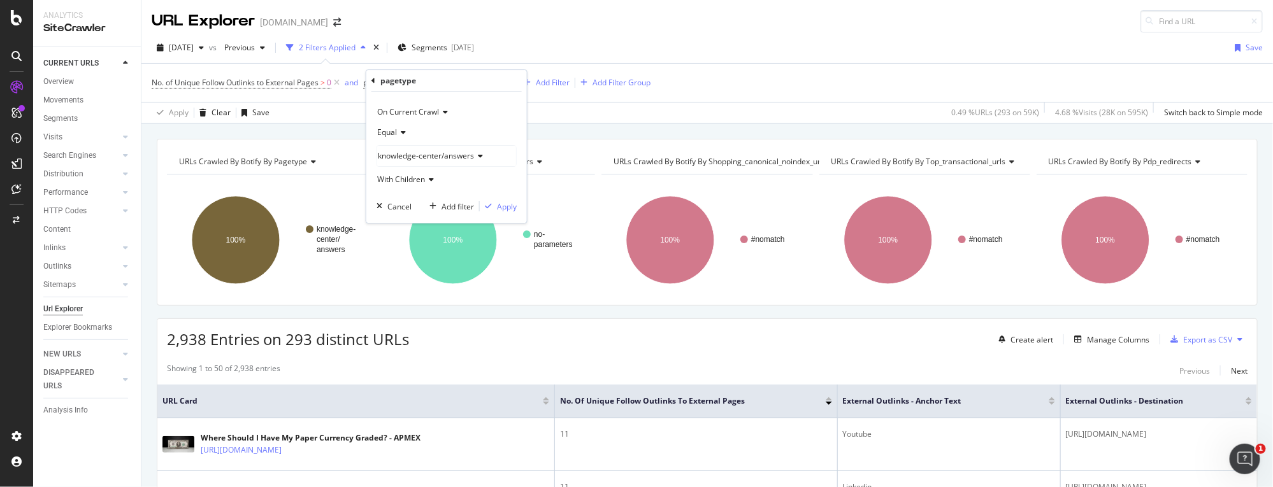
click at [444, 159] on span "knowledge-center/answers" at bounding box center [426, 155] width 96 height 11
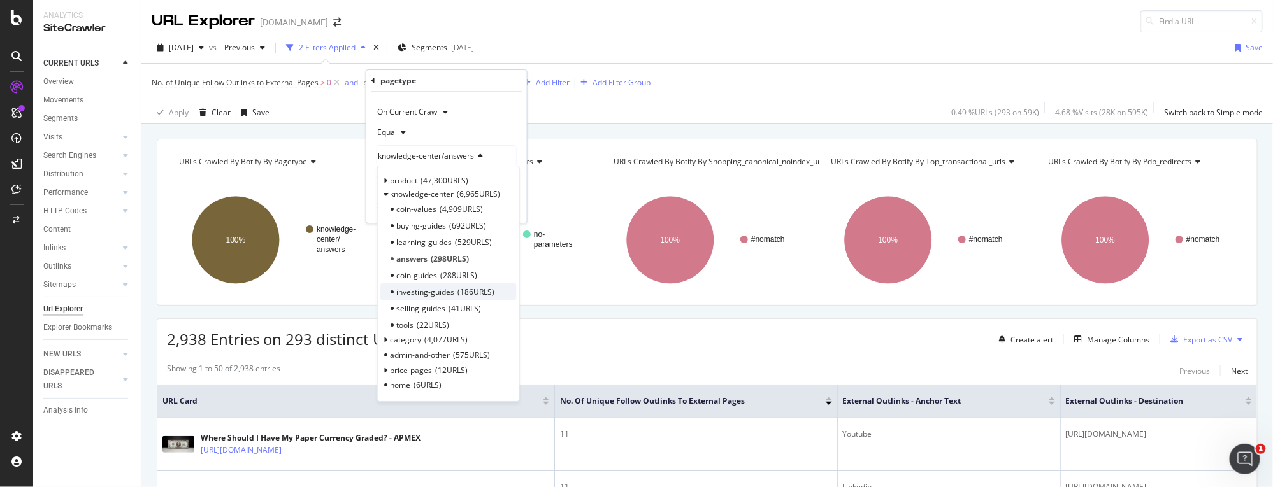
click at [443, 290] on span "investing-guides" at bounding box center [425, 292] width 58 height 11
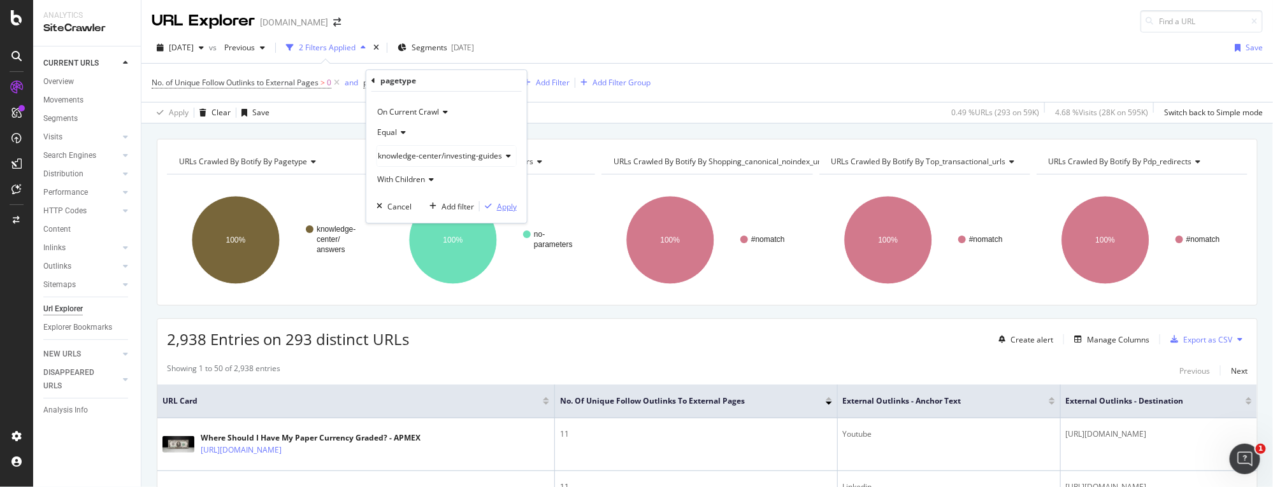
click at [497, 208] on div "Apply" at bounding box center [507, 206] width 20 height 11
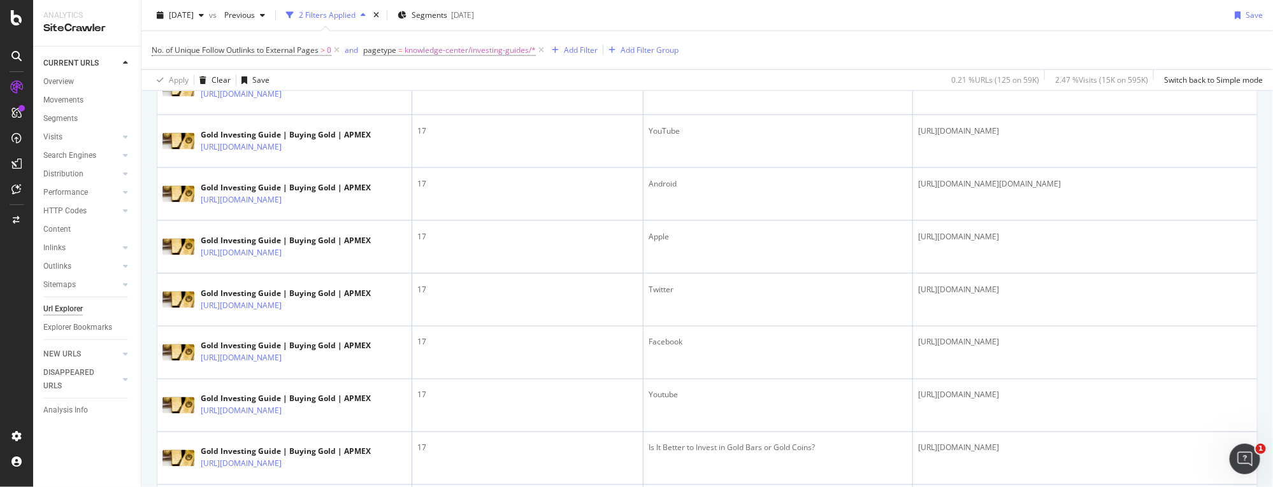
scroll to position [926, 0]
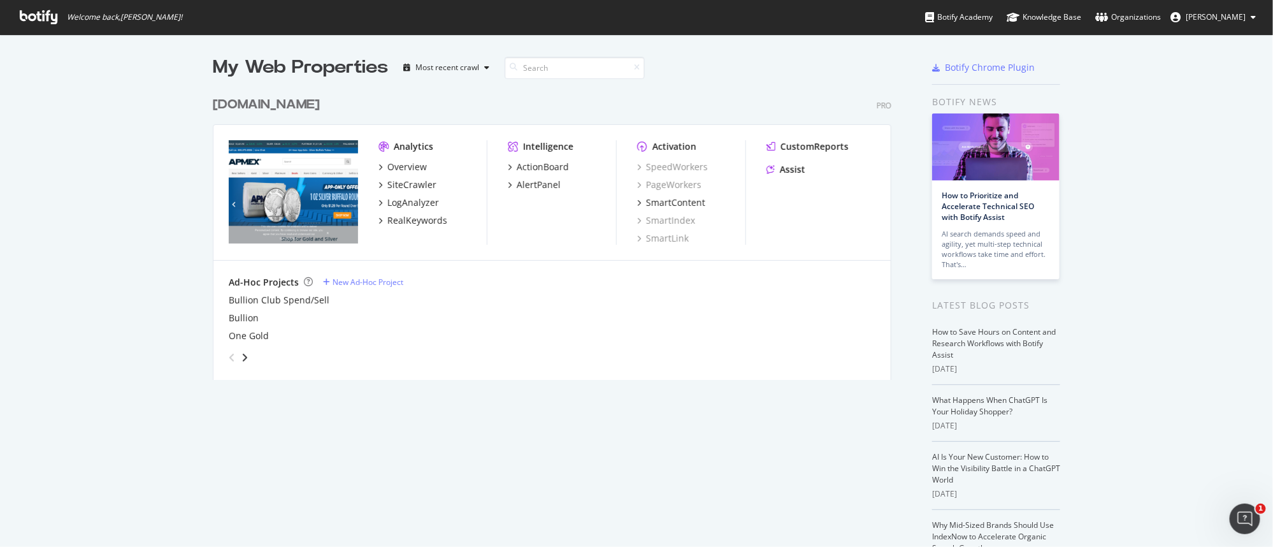
click at [492, 432] on div "My Web Properties Most recent crawl [DOMAIN_NAME] Pro Analytics Overview SiteCr…" at bounding box center [565, 334] width 704 height 559
click at [813, 145] on div "CustomReports" at bounding box center [814, 146] width 68 height 13
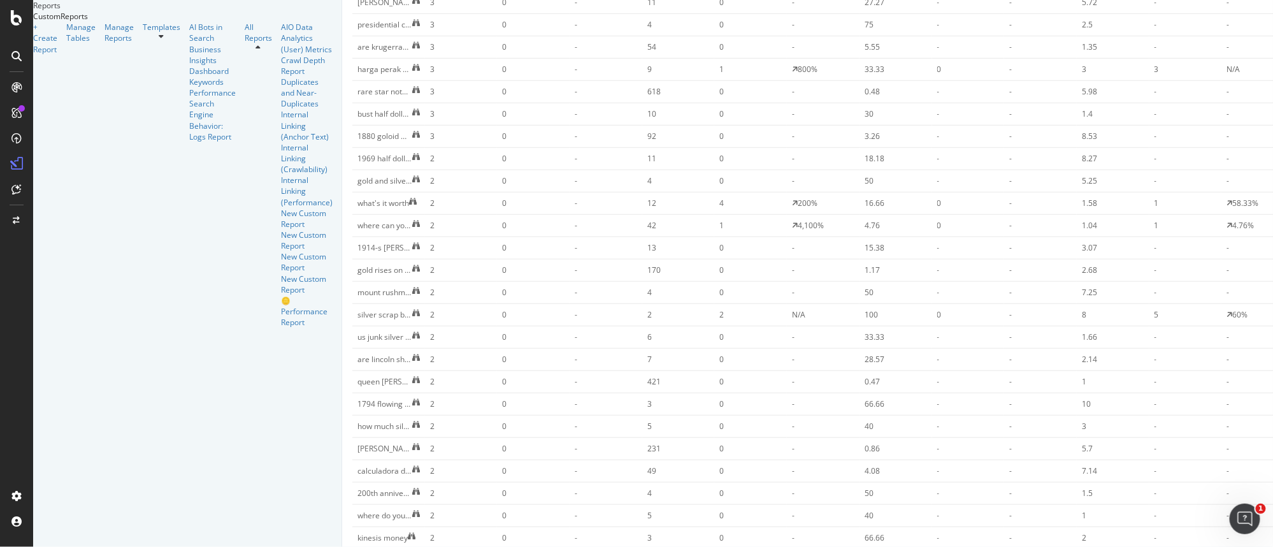
scroll to position [521, 0]
click at [1109, 329] on span "Month" at bounding box center [1107, 333] width 23 height 11
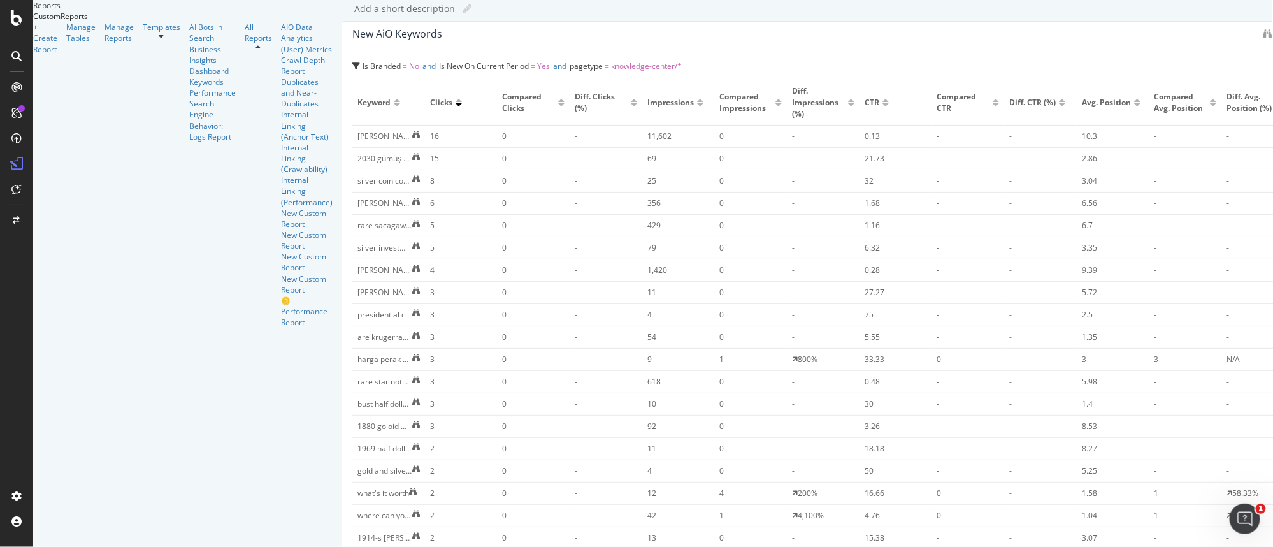
scroll to position [0, 0]
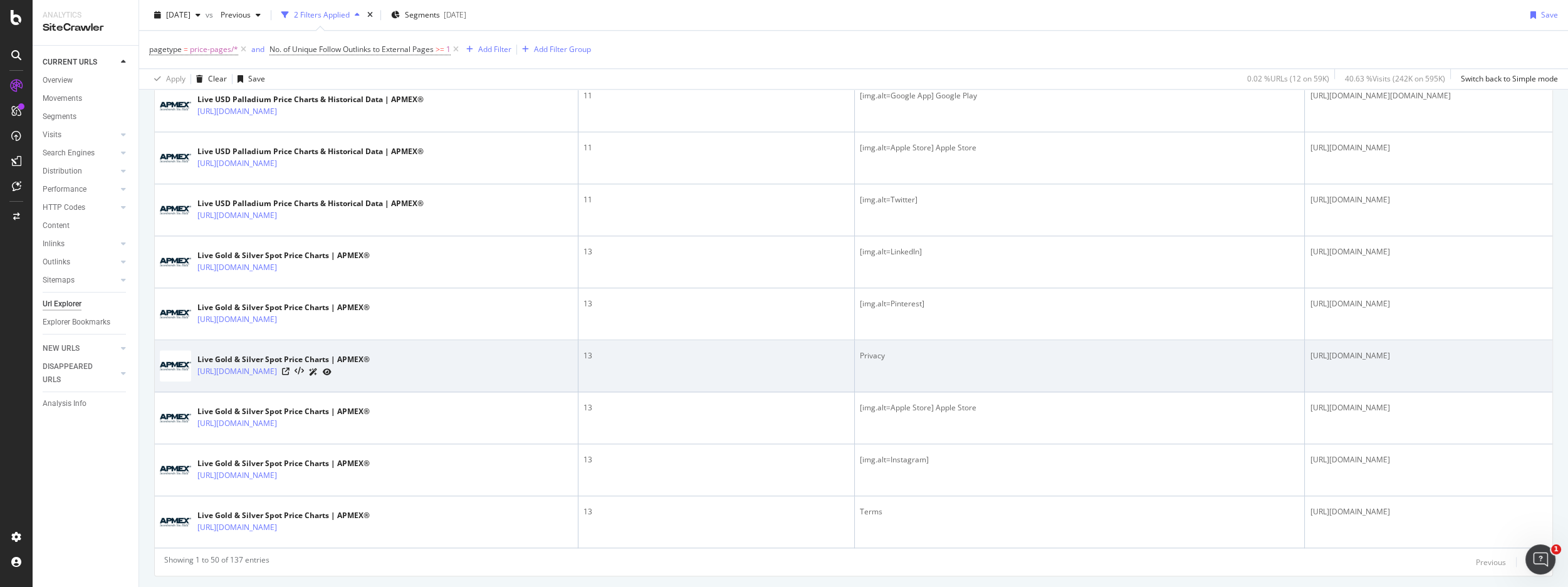
scroll to position [2486, 0]
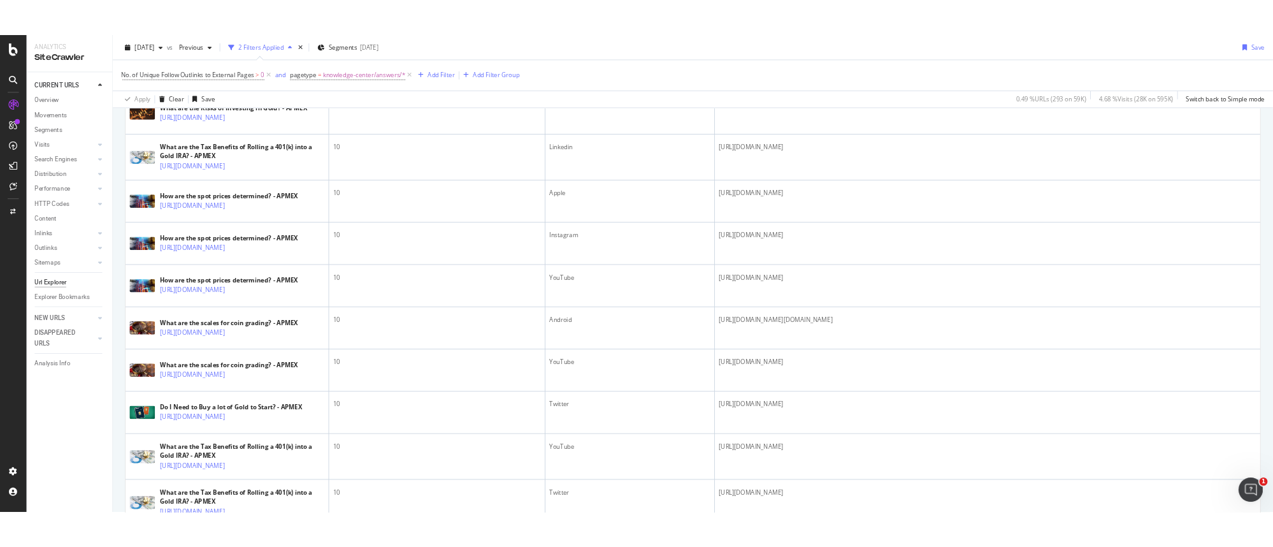
scroll to position [1389, 0]
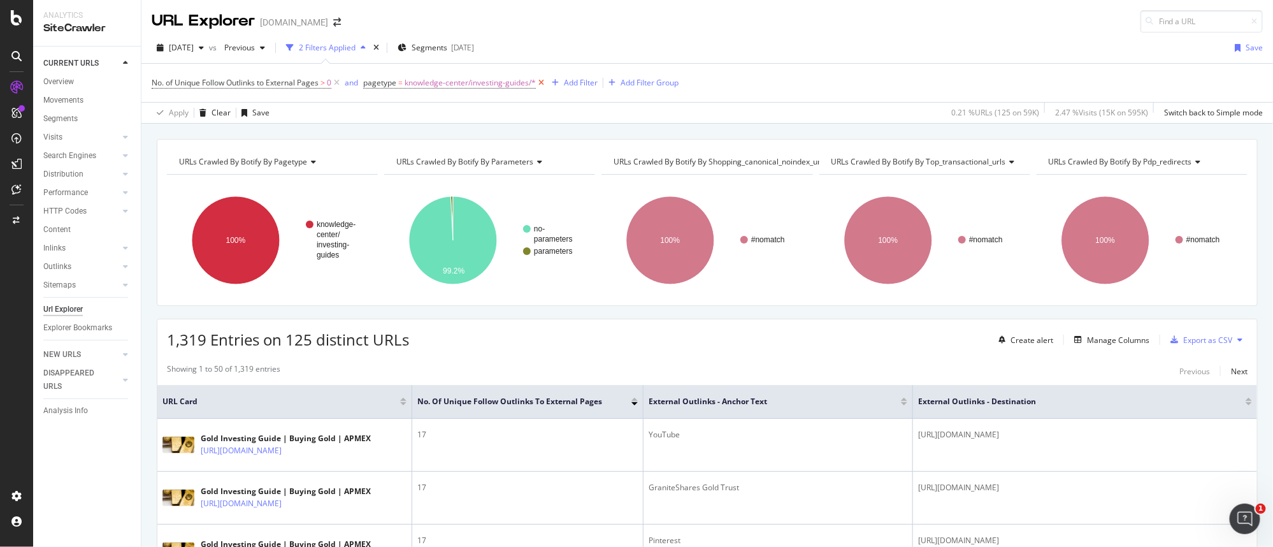
click at [543, 83] on icon at bounding box center [541, 82] width 11 height 13
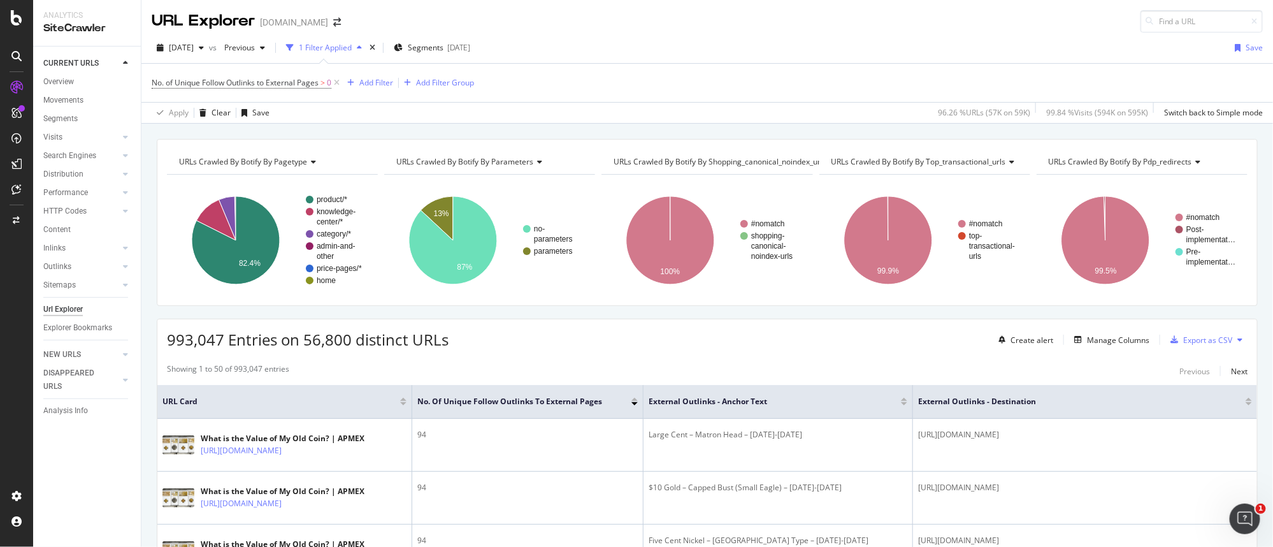
click at [979, 19] on div "URL Explorer APMEX.com" at bounding box center [706, 16] width 1131 height 32
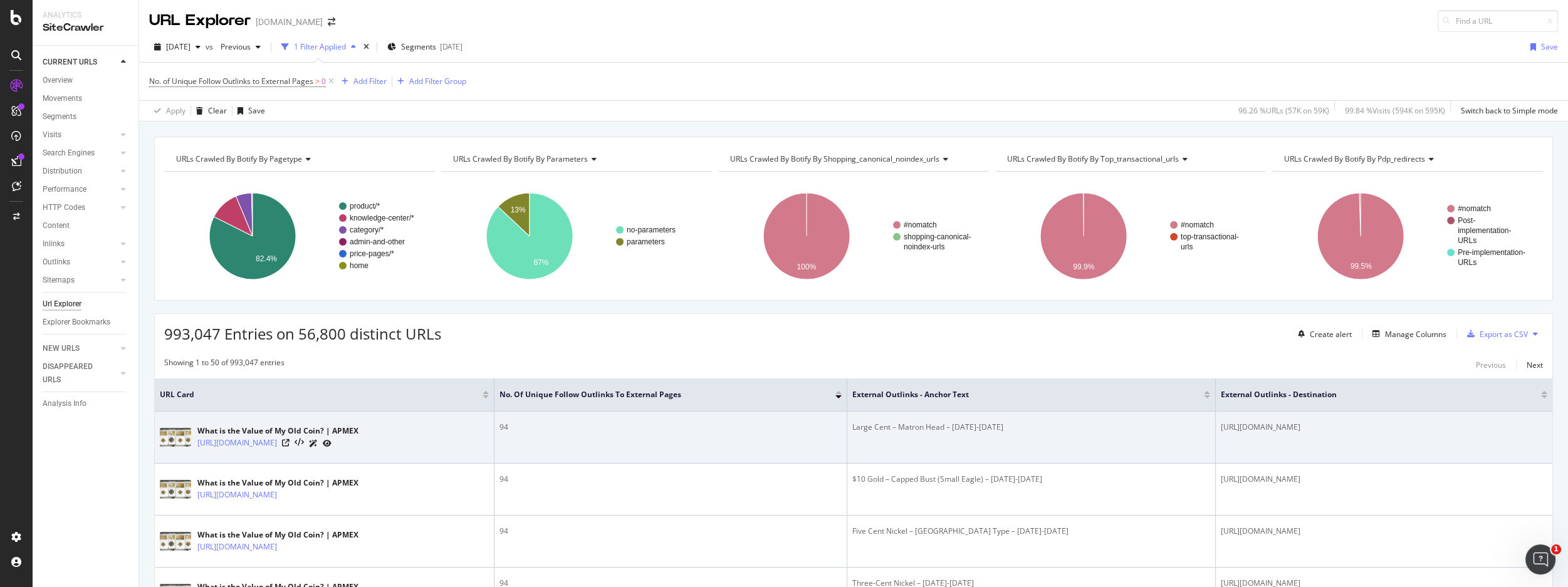
drag, startPoint x: 1138, startPoint y: 426, endPoint x: 1321, endPoint y: 427, distance: 183.0
click at [1321, 427] on div "[URL][DOMAIN_NAME]" at bounding box center [1384, 427] width 327 height 11
click at [1372, 424] on div "[URL][DOMAIN_NAME]" at bounding box center [1384, 427] width 327 height 11
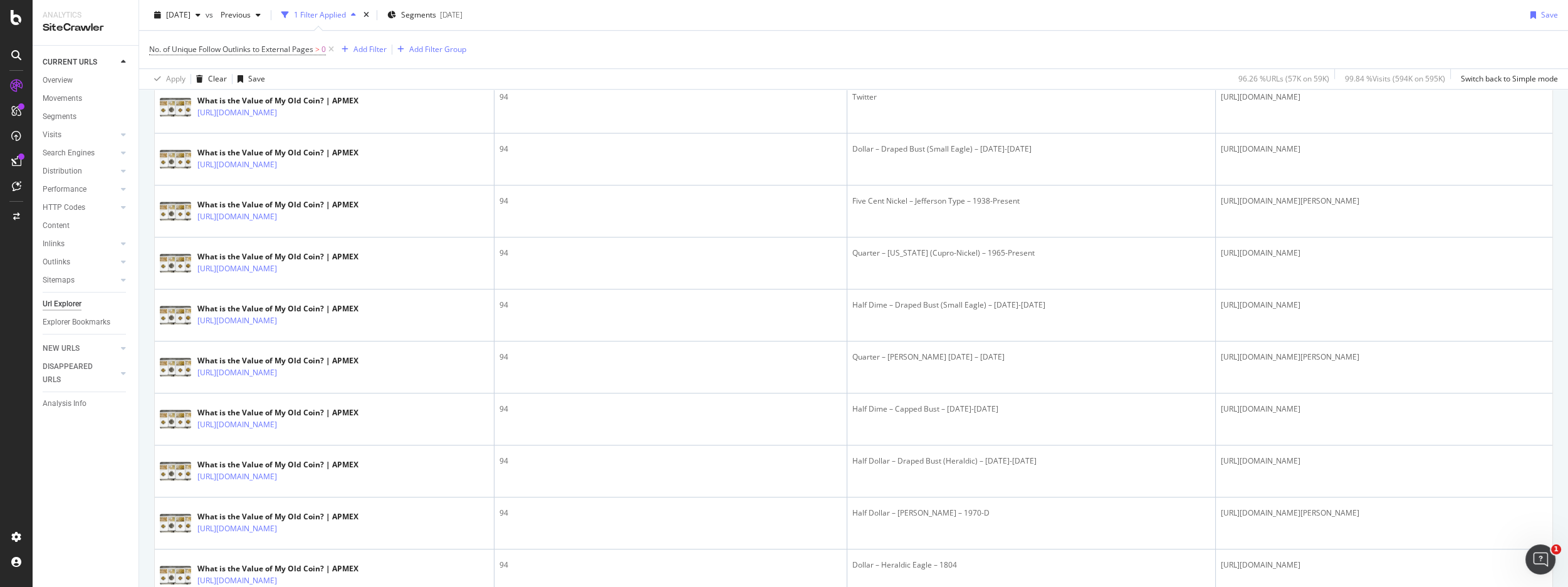
scroll to position [1935, 0]
